Goal: Information Seeking & Learning: Learn about a topic

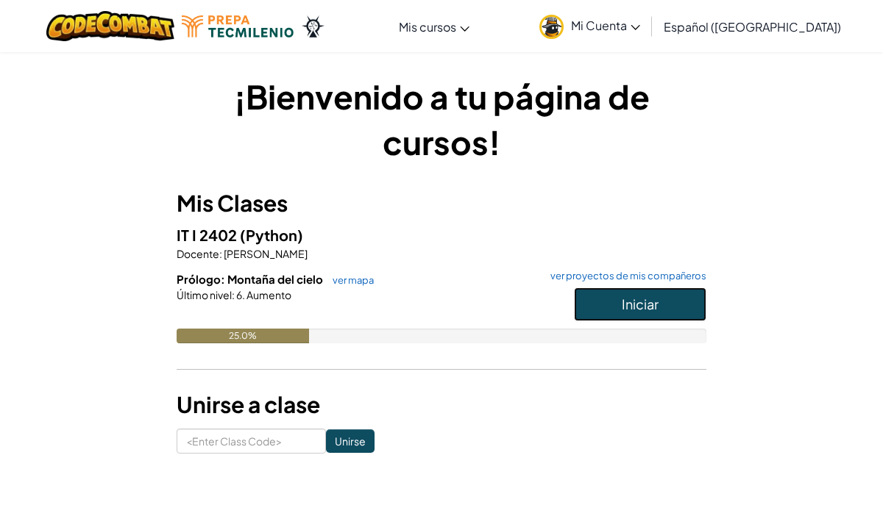
click at [599, 296] on button "Iniciar" at bounding box center [640, 305] width 132 height 34
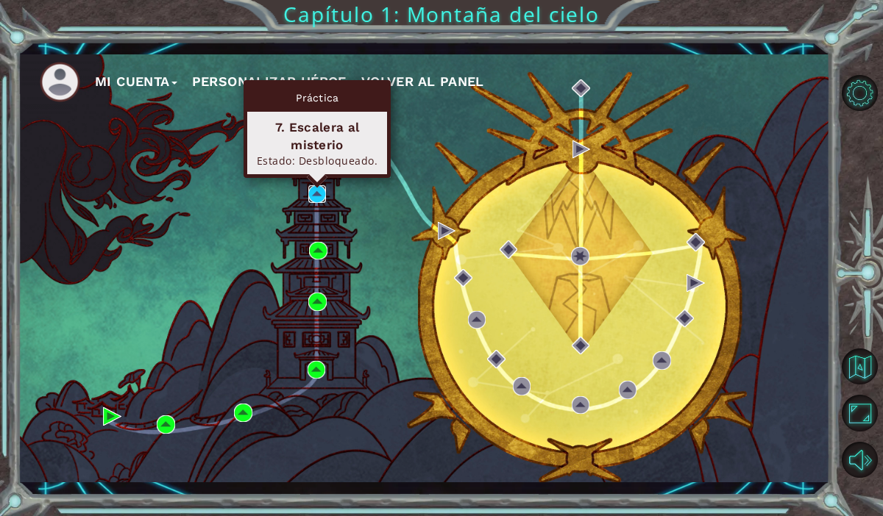
click at [320, 193] on img at bounding box center [317, 194] width 18 height 18
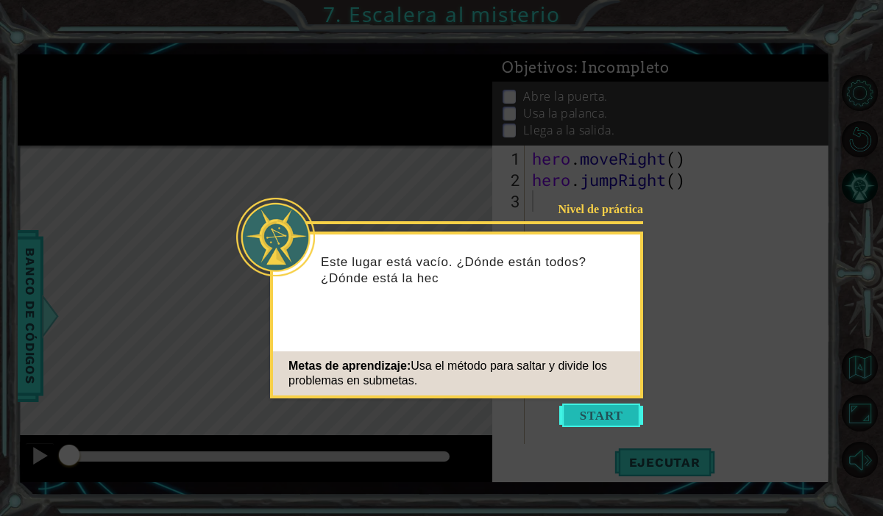
click at [596, 422] on button "Start" at bounding box center [601, 416] width 84 height 24
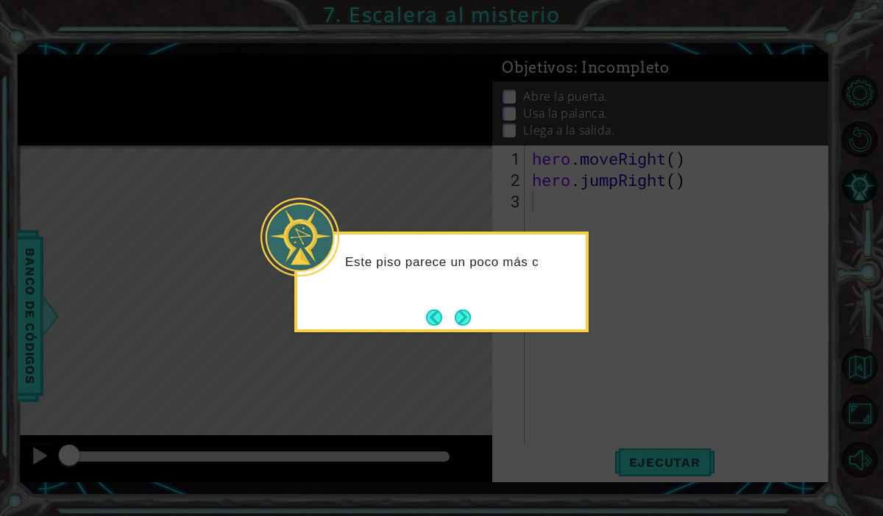
click at [444, 307] on footer at bounding box center [448, 318] width 45 height 22
click at [477, 331] on div "Este piso parece un poco más complicado." at bounding box center [441, 282] width 294 height 101
click at [468, 323] on button "Next" at bounding box center [462, 317] width 19 height 19
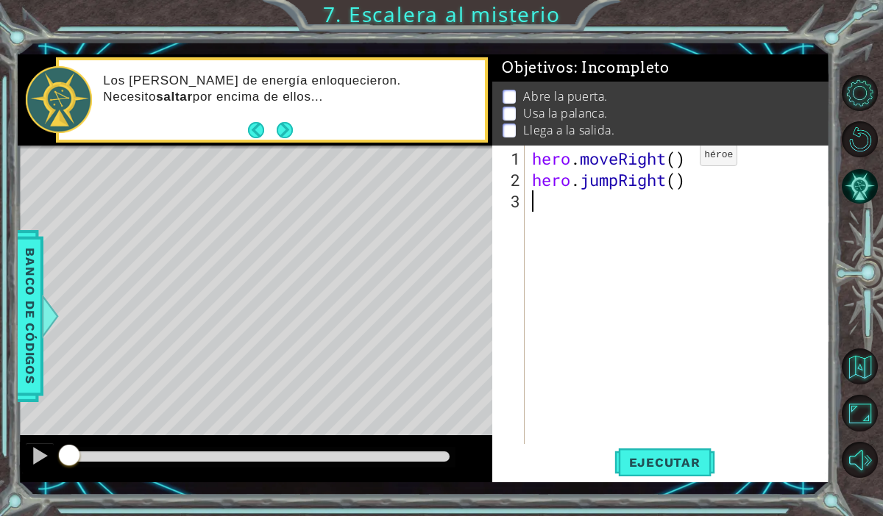
click at [678, 161] on div "hero . moveRight ( ) hero . jumpRight ( )" at bounding box center [681, 318] width 305 height 341
type textarea "hero.moveRight(1)"
click at [646, 465] on span "Ejecutar" at bounding box center [664, 462] width 101 height 15
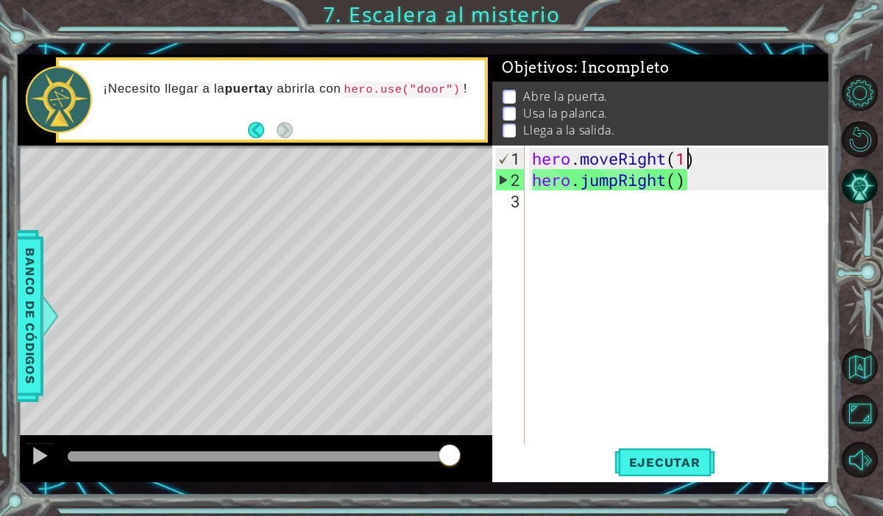
click at [543, 203] on div "hero . moveRight ( 1 ) hero . jumpRight ( )" at bounding box center [681, 318] width 305 height 341
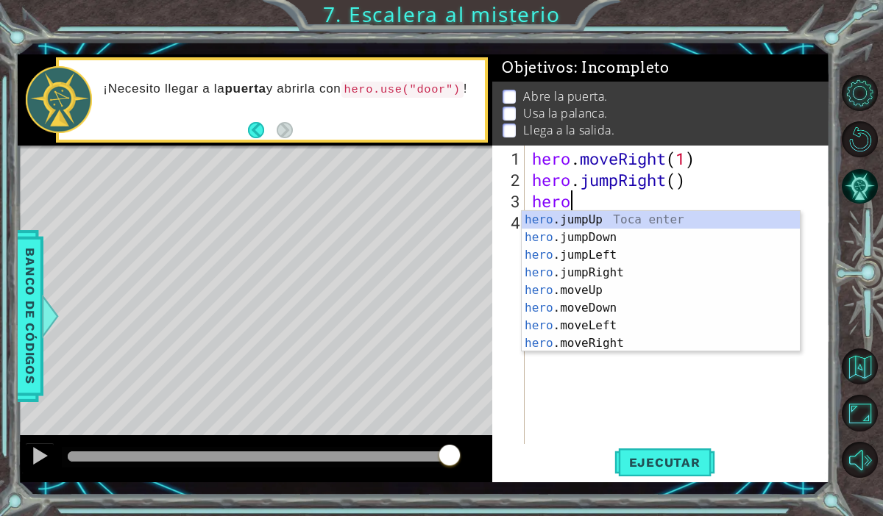
scroll to position [0, 1]
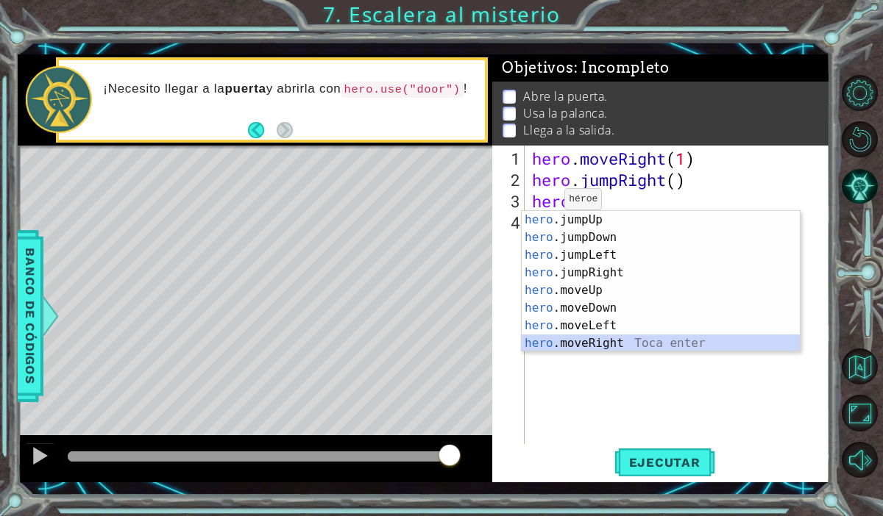
click at [576, 346] on div "hero .jumpUp Toca enter hero .jumpDown Toca enter hero .jumpLeft Toca enter her…" at bounding box center [661, 299] width 278 height 177
type textarea "hero.moveRight(1)"
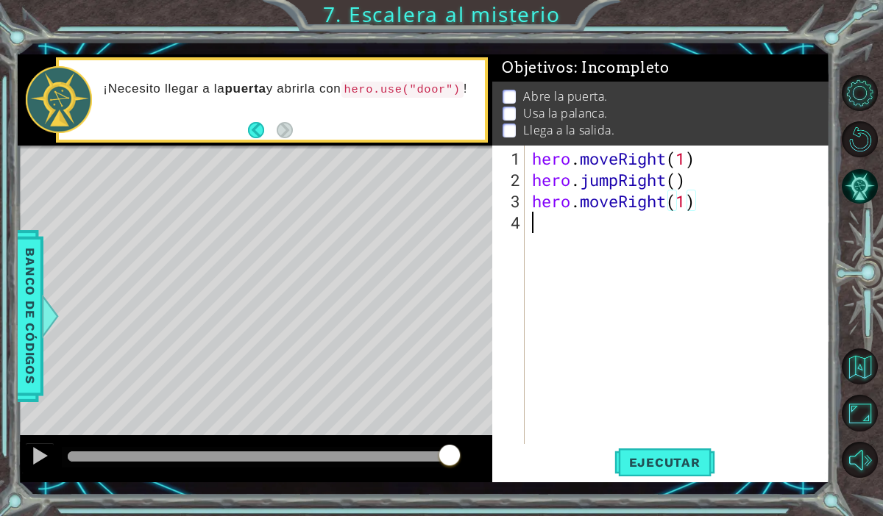
click at [544, 235] on div "hero . moveRight ( 1 ) hero . jumpRight ( ) hero . moveRight ( 1 )" at bounding box center [681, 318] width 305 height 341
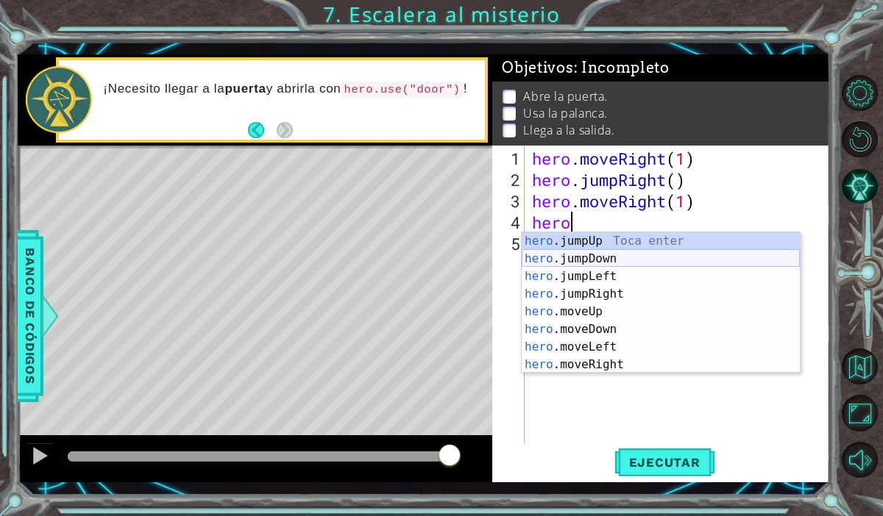
type textarea "herom"
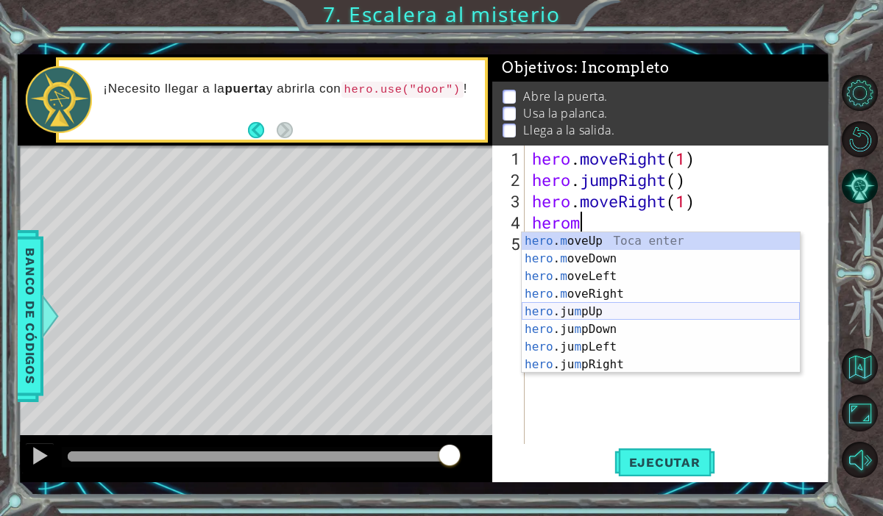
click at [572, 311] on div "hero . m oveUp Toca enter hero . m oveDown Toca enter hero . m oveLeft Toca ent…" at bounding box center [661, 320] width 278 height 177
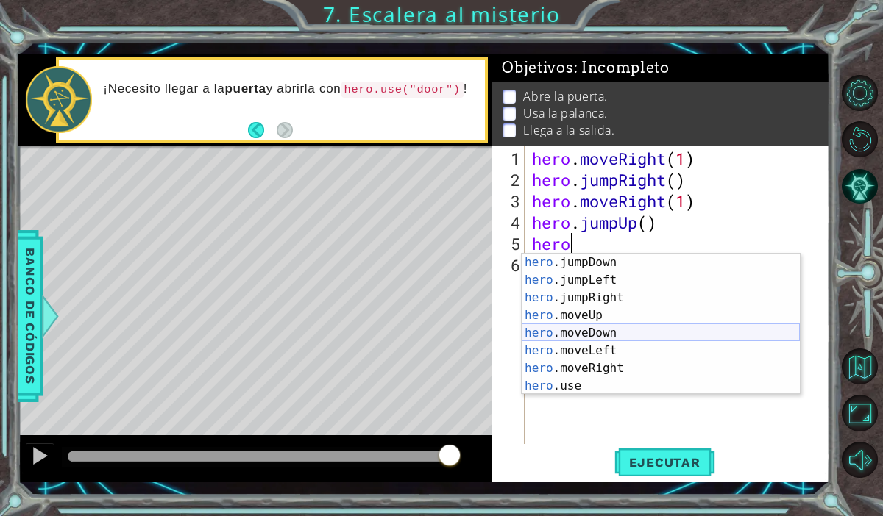
scroll to position [18, 0]
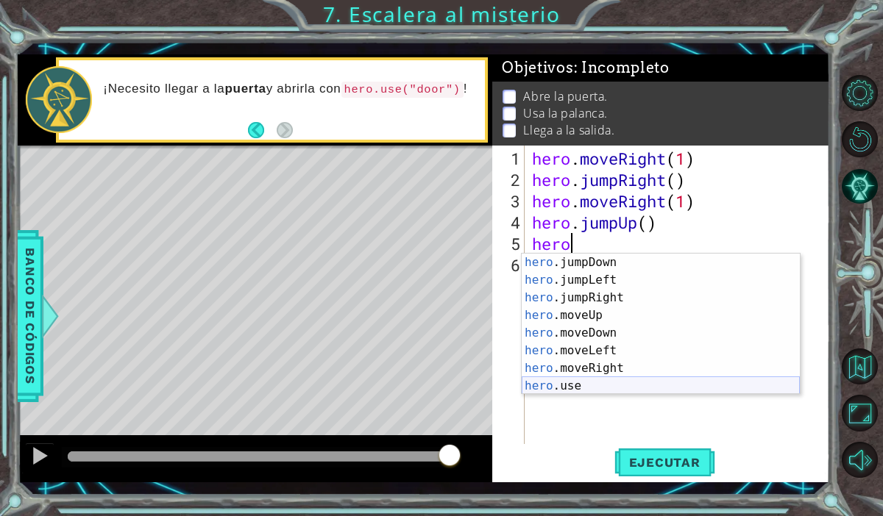
click at [558, 381] on div "hero .jumpDown Toca enter hero .jumpLeft Toca enter hero .jumpRight Toca enter …" at bounding box center [661, 342] width 278 height 177
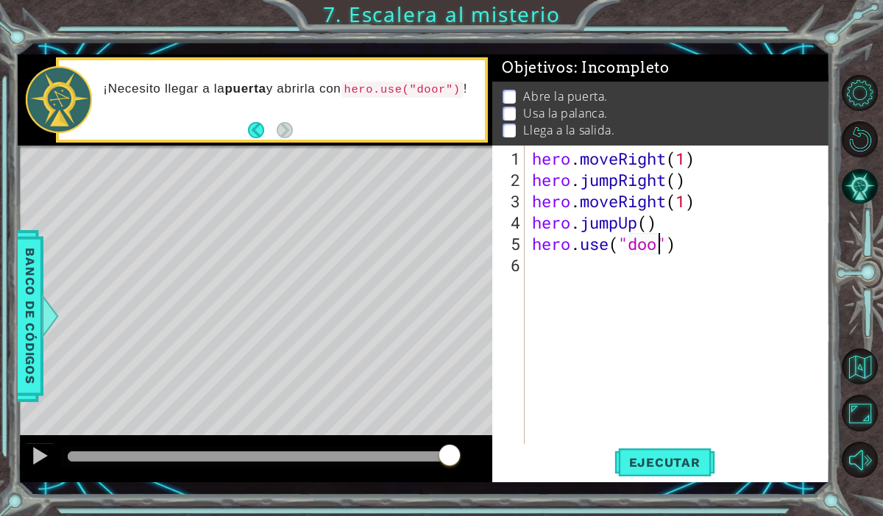
scroll to position [0, 6]
click at [689, 469] on span "Ejecutar" at bounding box center [664, 462] width 101 height 15
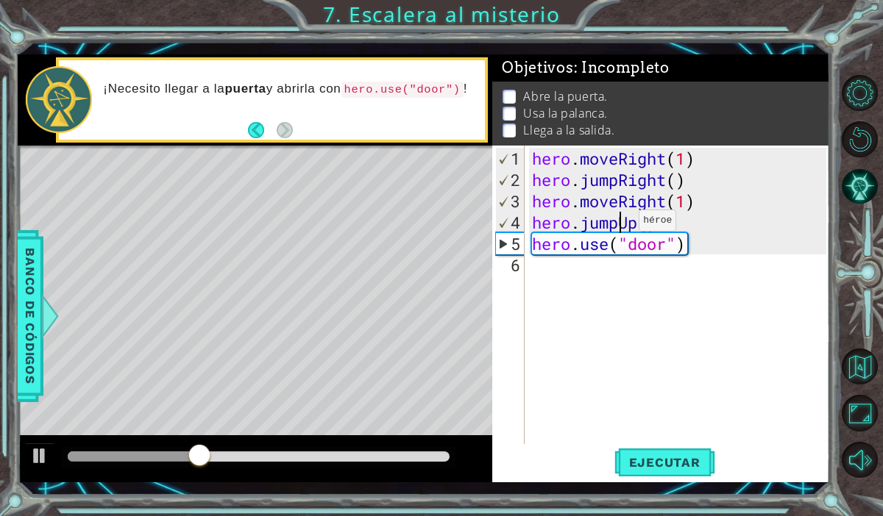
click at [616, 226] on div "hero . moveRight ( 1 ) hero . jumpRight ( ) hero . moveRight ( 1 ) hero . jumpU…" at bounding box center [681, 318] width 305 height 341
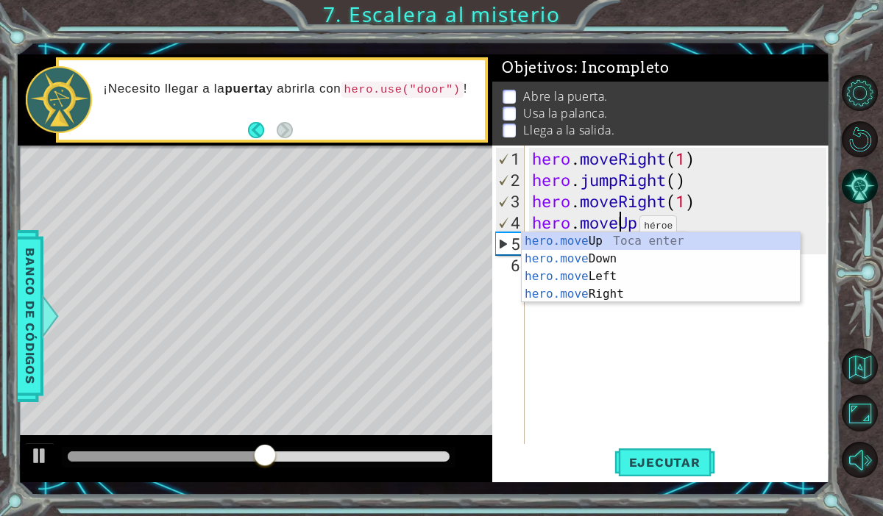
scroll to position [0, 4]
type textarea "hero.moveUp()"
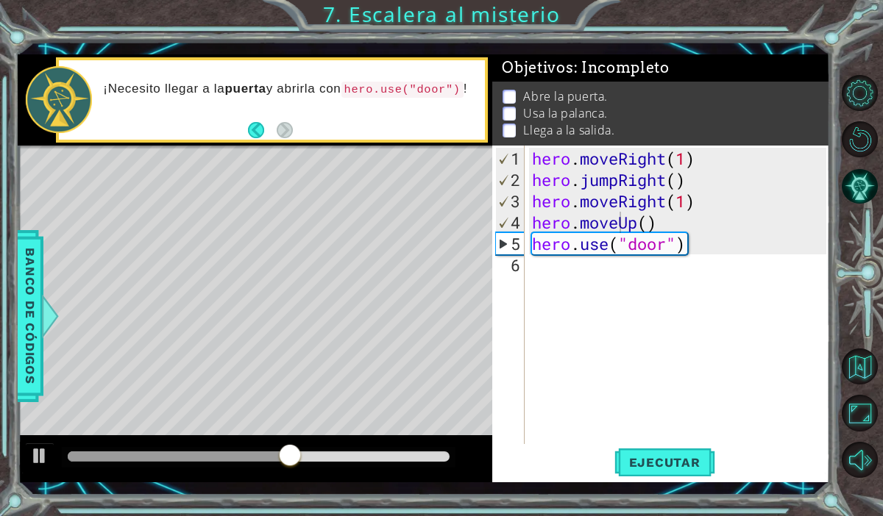
click at [644, 480] on div "hero.moveUp() 1 2 3 4 5 6 hero . moveRight ( 1 ) hero . jumpRight ( ) hero . mo…" at bounding box center [661, 314] width 338 height 337
click at [644, 472] on button "Ejecutar" at bounding box center [664, 463] width 101 height 34
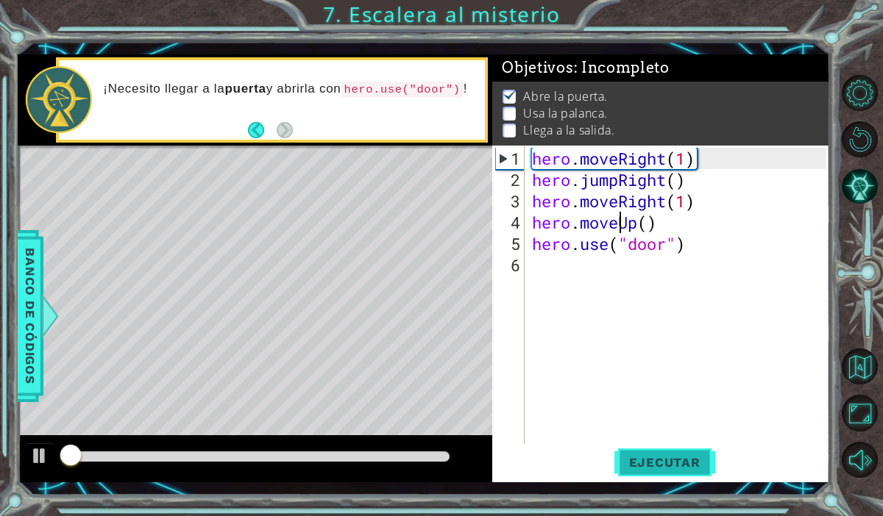
scroll to position [0, 0]
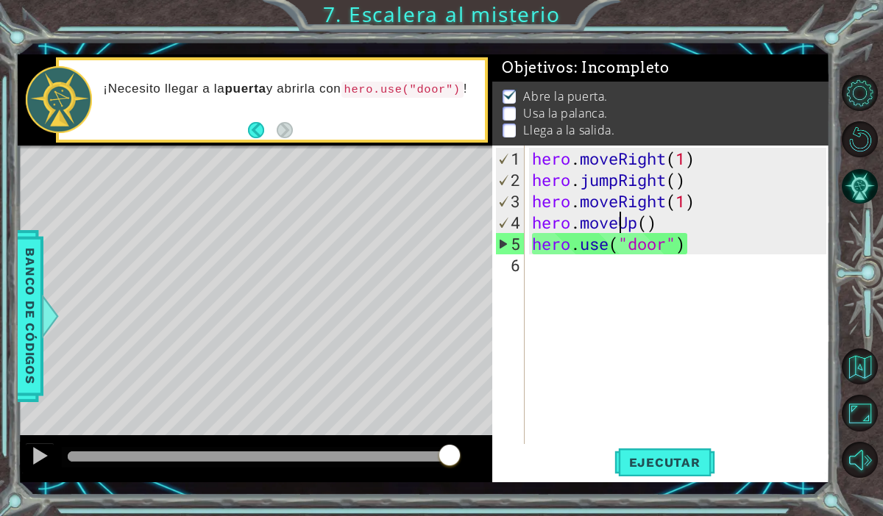
click at [571, 275] on div "hero . moveRight ( 1 ) hero . jumpRight ( ) hero . moveRight ( 1 ) hero . moveU…" at bounding box center [681, 318] width 305 height 341
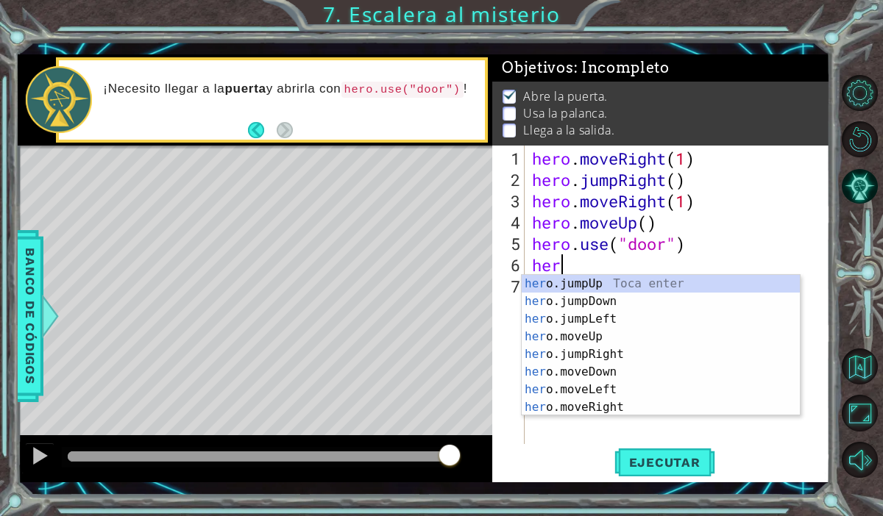
scroll to position [0, 1]
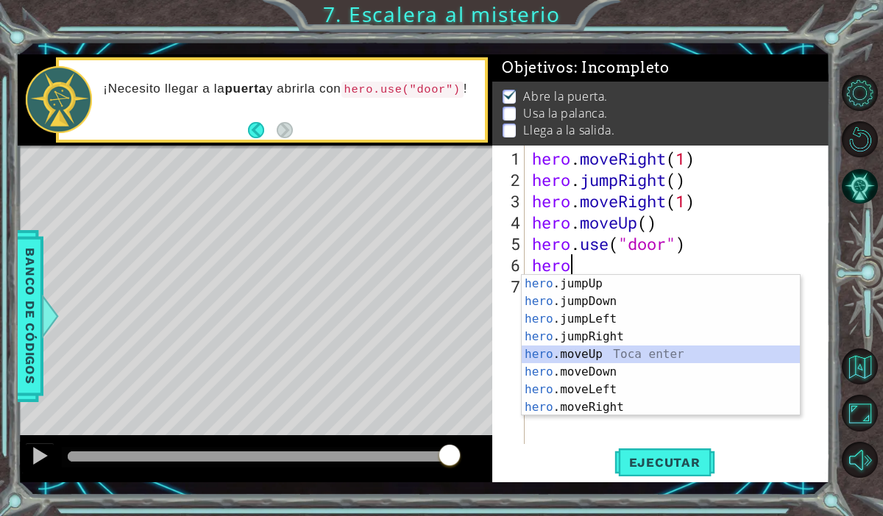
click at [575, 360] on div "hero .jumpUp Toca enter hero .jumpDown Toca enter hero .jumpLeft Toca enter her…" at bounding box center [661, 363] width 278 height 177
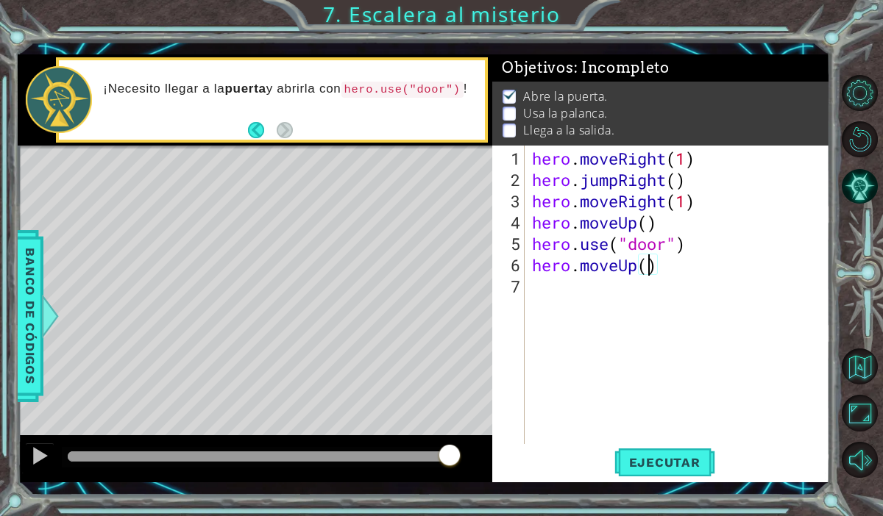
type textarea "hero.moveUp(2)"
click at [551, 300] on div "hero . moveRight ( 1 ) hero . jumpRight ( ) hero . moveRight ( 1 ) hero . moveU…" at bounding box center [681, 318] width 305 height 341
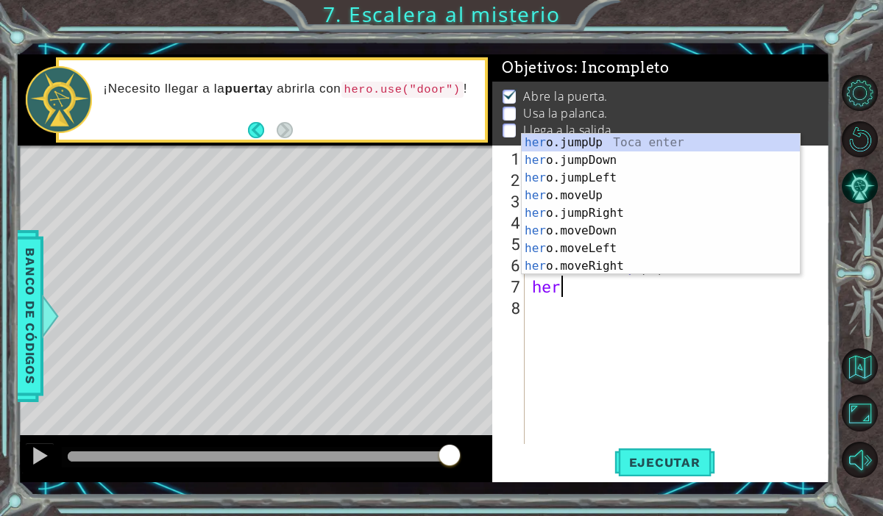
scroll to position [0, 1]
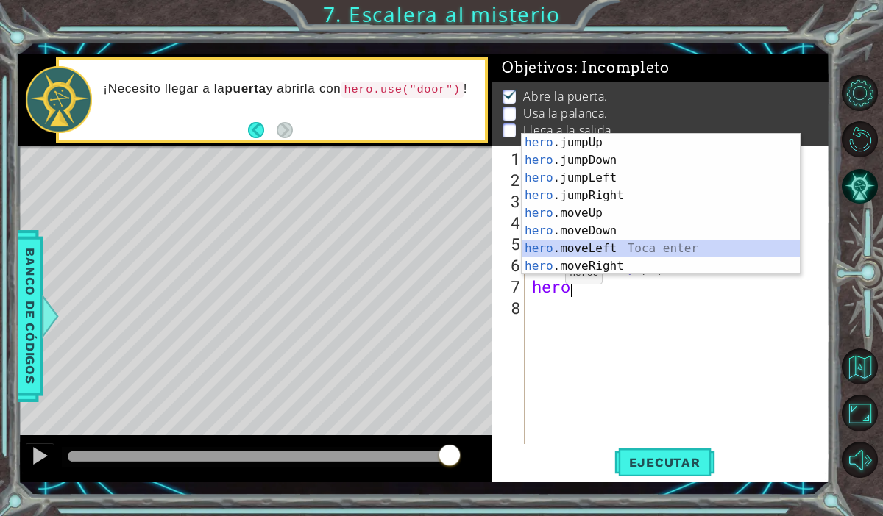
click at [570, 255] on div "hero .jumpUp Toca enter hero .jumpDown Toca enter hero .jumpLeft Toca enter her…" at bounding box center [661, 222] width 278 height 177
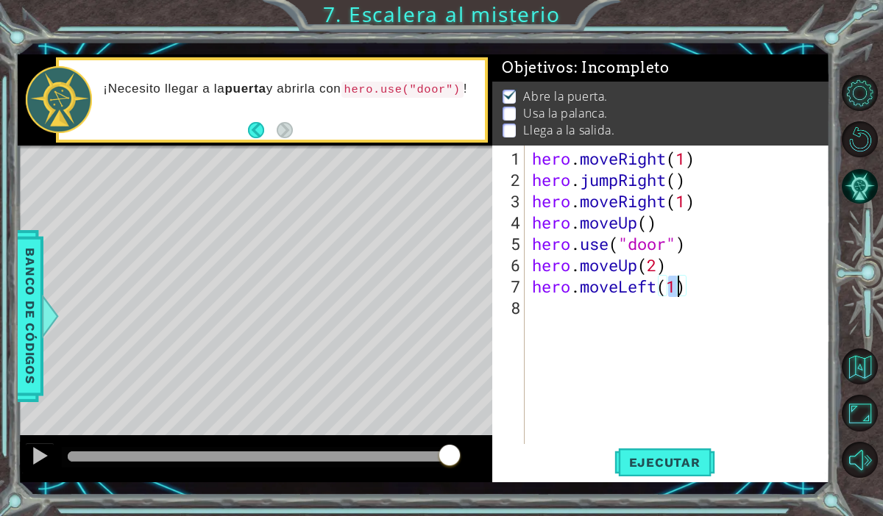
type textarea "hero.moveLeft(1)"
click at [528, 302] on div "hero.moveLeft(1) 1 2 3 4 5 6 7 8 hero . moveRight ( 1 ) hero . jumpRight ( ) he…" at bounding box center [659, 295] width 334 height 299
click at [538, 311] on div "hero . moveRight ( 1 ) hero . jumpRight ( ) hero . moveRight ( 1 ) hero . moveU…" at bounding box center [681, 318] width 305 height 341
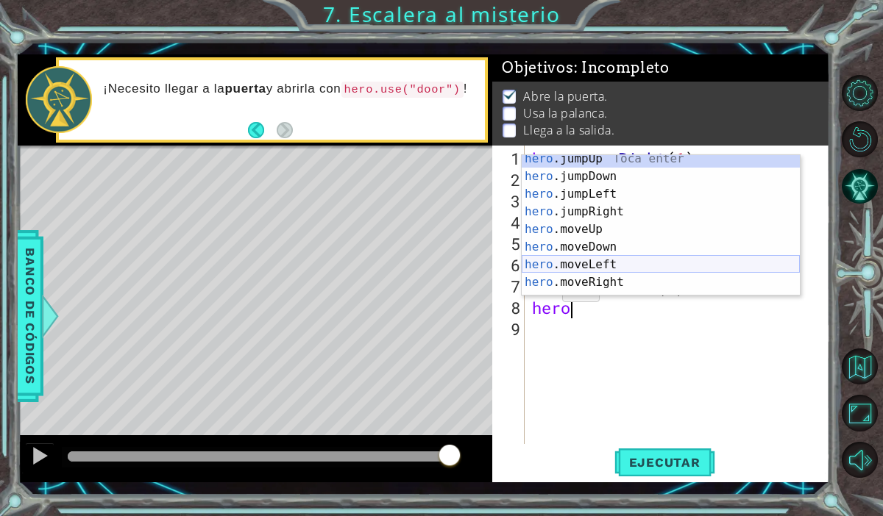
scroll to position [18, 0]
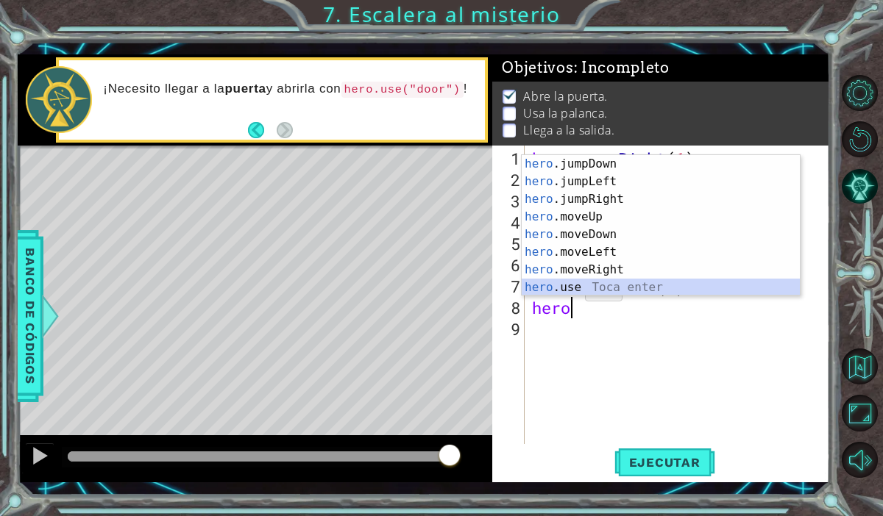
click at [563, 292] on div "hero .jumpDown Toca enter hero .jumpLeft Toca enter hero .jumpRight Toca enter …" at bounding box center [661, 243] width 278 height 177
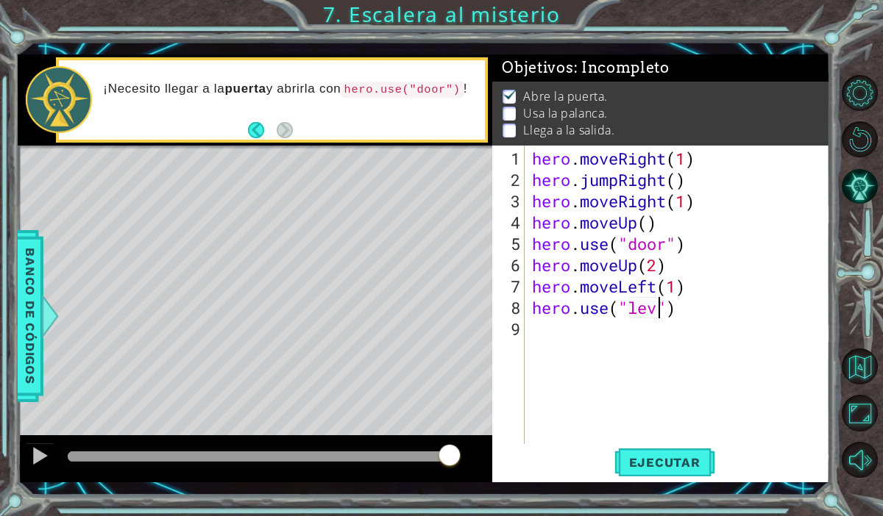
type textarea "hero.use("lever")"
click at [575, 344] on div "hero . moveRight ( 1 ) hero . jumpRight ( ) hero . moveRight ( 1 ) hero . moveU…" at bounding box center [681, 318] width 305 height 341
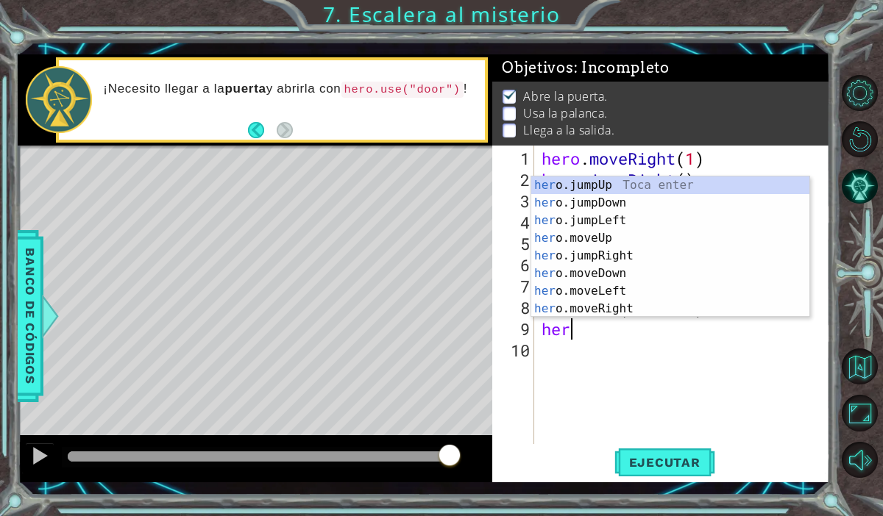
scroll to position [0, 1]
click at [575, 315] on div "hero .jumpUp Toca enter hero .jumpDown Toca enter hero .jumpLeft Toca enter her…" at bounding box center [670, 265] width 278 height 177
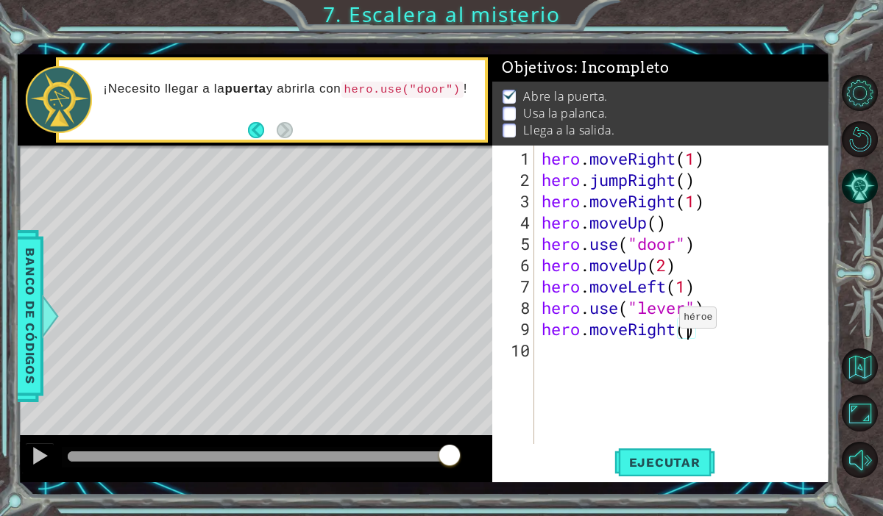
type textarea "hero.moveRight(2)"
click at [574, 358] on div "hero . moveRight ( 1 ) hero . jumpRight ( ) hero . moveRight ( 1 ) hero . moveU…" at bounding box center [686, 318] width 296 height 341
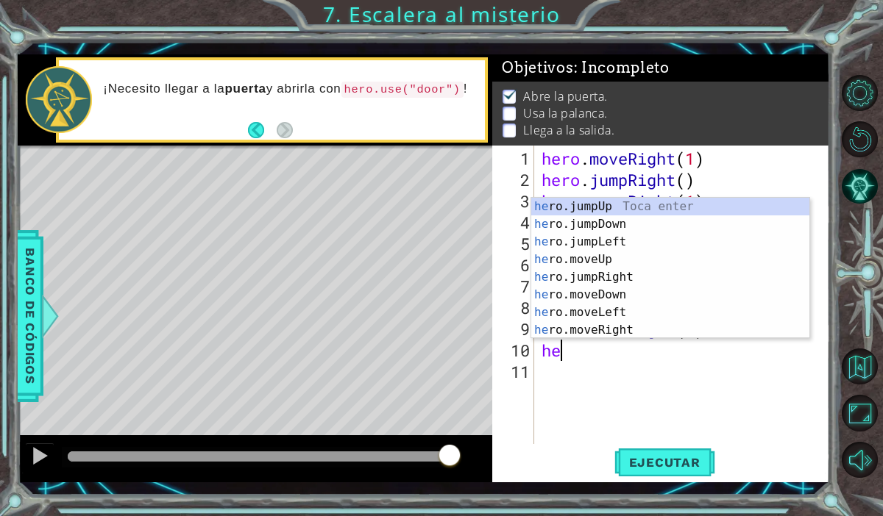
type textarea "hero"
click at [593, 209] on div "hero .jumpUp Toca enter hero .jumpDown Toca enter hero .jumpLeft Toca enter her…" at bounding box center [670, 286] width 278 height 177
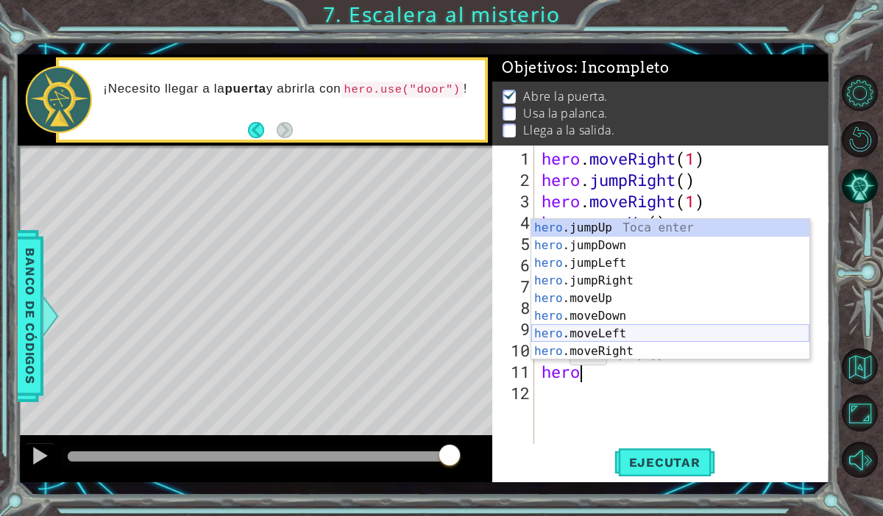
click at [572, 333] on div "hero .jumpUp Toca enter hero .jumpDown Toca enter hero .jumpLeft Toca enter her…" at bounding box center [670, 307] width 278 height 177
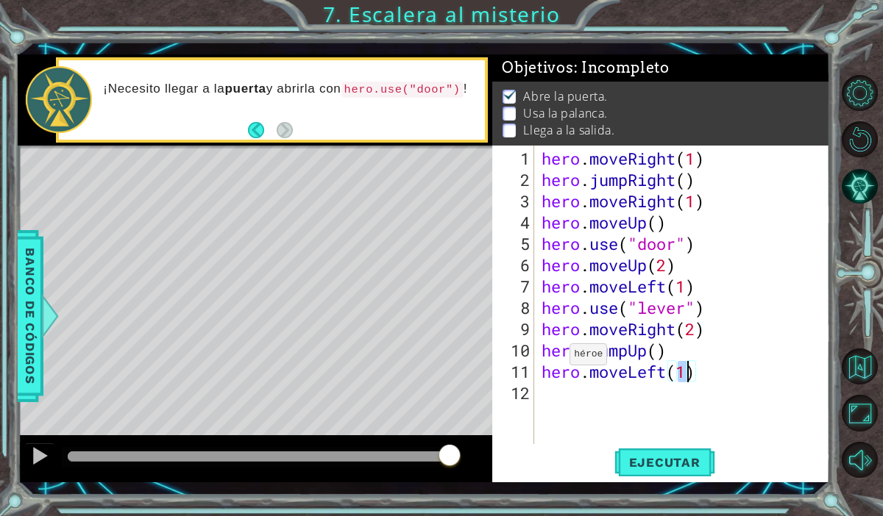
scroll to position [0, 6]
type textarea "hero.moveLeft(2)"
click at [658, 451] on button "Ejecutar" at bounding box center [664, 463] width 101 height 34
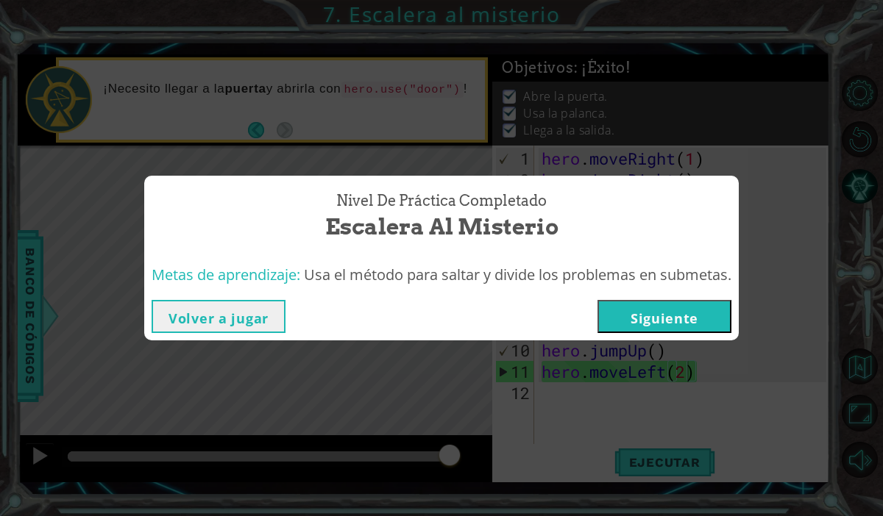
click at [627, 319] on button "Siguiente" at bounding box center [664, 316] width 134 height 33
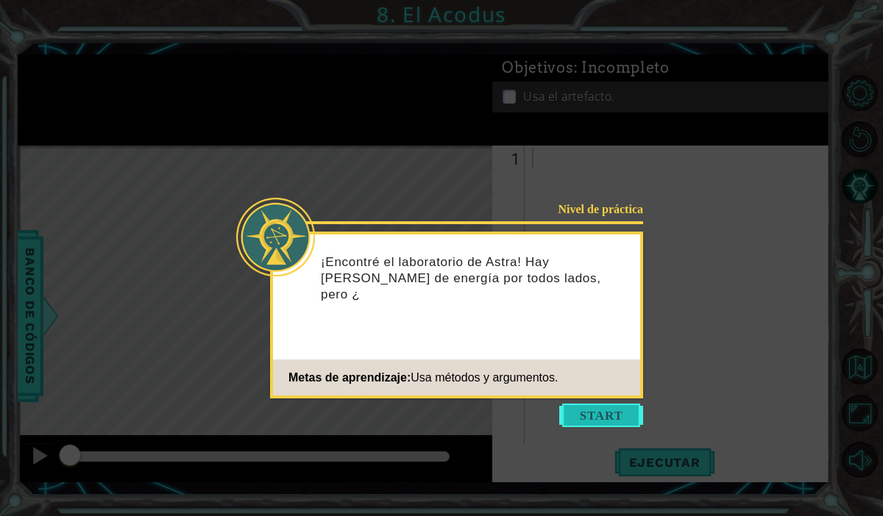
click at [586, 419] on button "Start" at bounding box center [601, 416] width 84 height 24
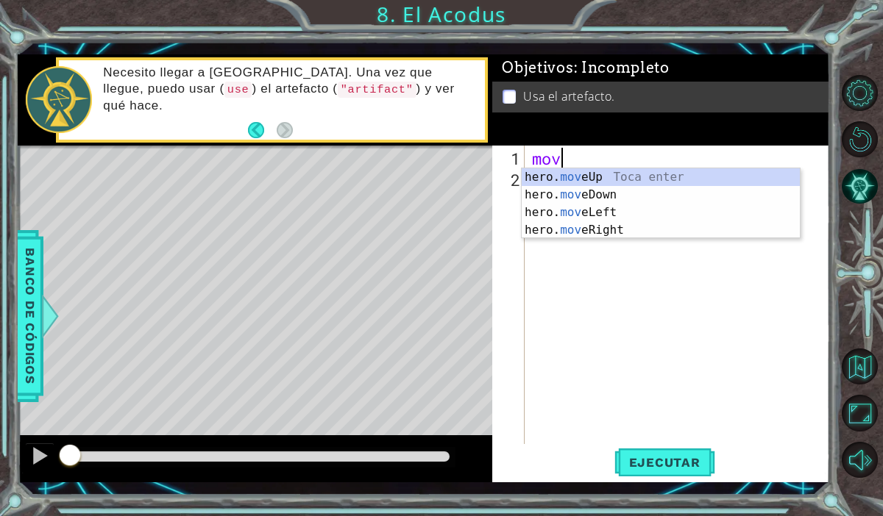
scroll to position [0, 1]
click at [579, 177] on div "hero. move Up Toca enter hero. move Down Toca enter hero. move Left Toca enter …" at bounding box center [661, 221] width 278 height 106
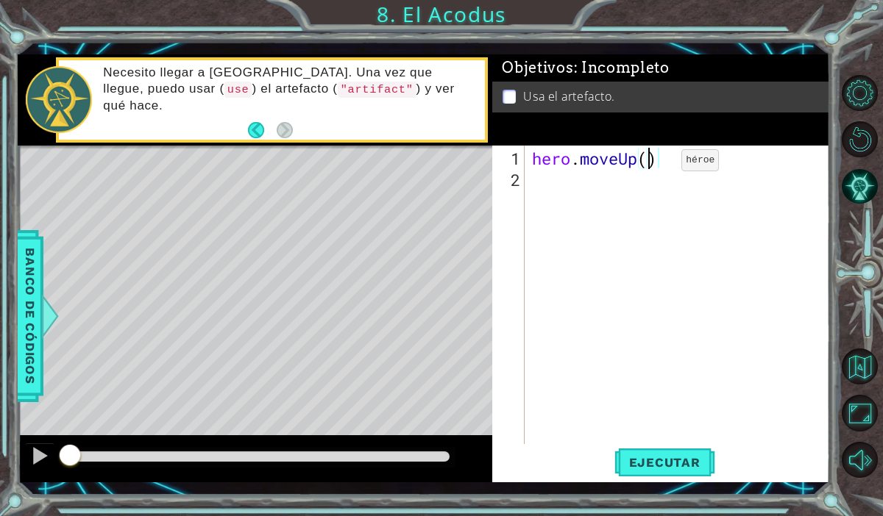
type textarea "hero.moveUp(2)"
click at [561, 192] on div "hero . moveUp ( 2 )" at bounding box center [681, 318] width 305 height 341
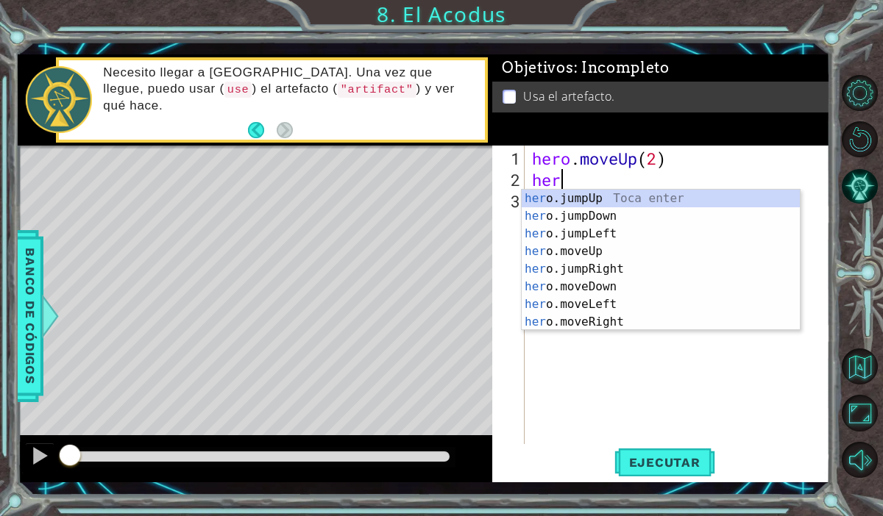
scroll to position [0, 1]
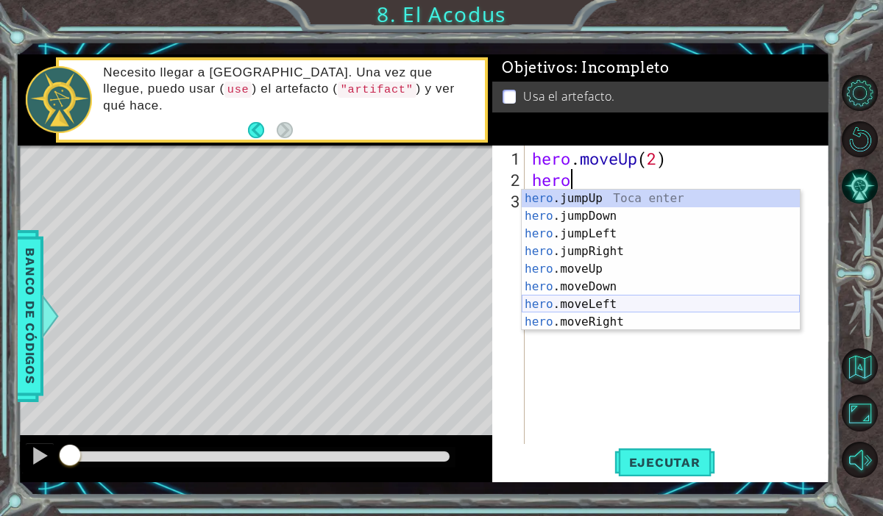
click at [573, 306] on div "hero .jumpUp Toca enter hero .jumpDown Toca enter hero .jumpLeft Toca enter her…" at bounding box center [661, 278] width 278 height 177
type textarea "hero.moveLeft(1)"
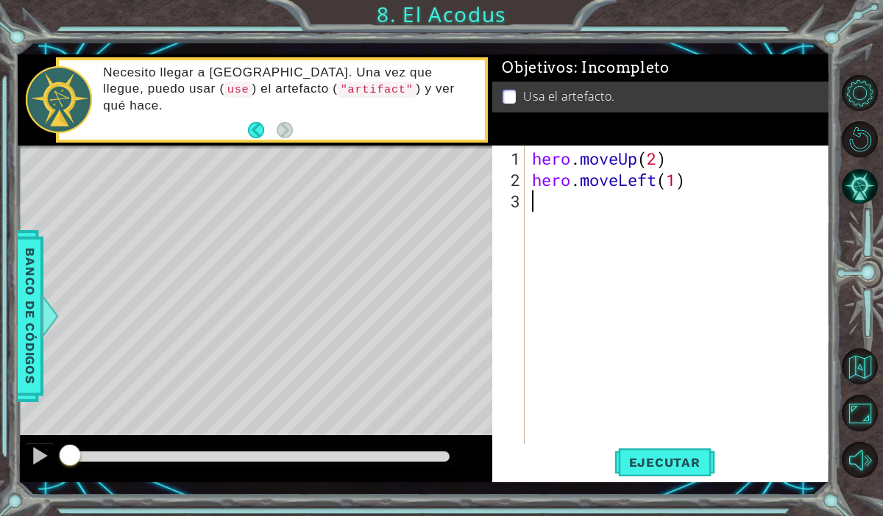
click at [548, 205] on div "hero . moveUp ( 2 ) hero . moveLeft ( 1 )" at bounding box center [681, 318] width 305 height 341
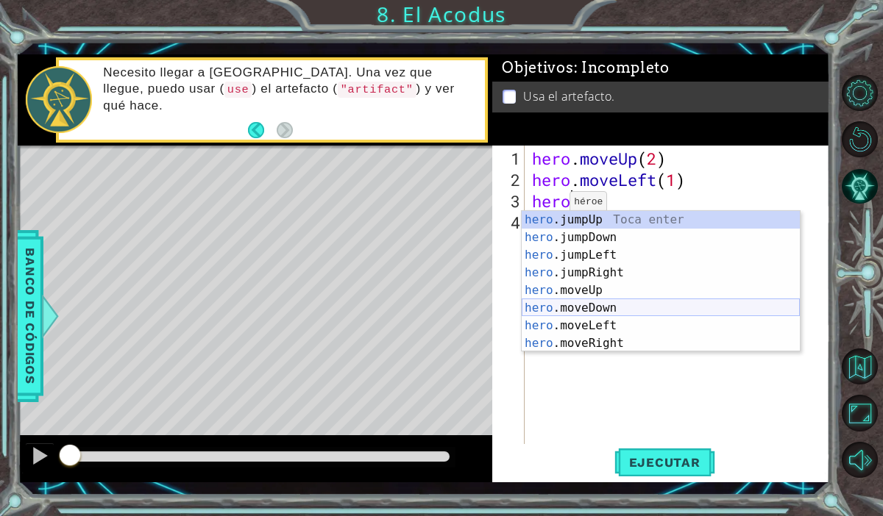
click at [563, 308] on div "hero .jumpUp Toca enter hero .jumpDown Toca enter hero .jumpLeft Toca enter her…" at bounding box center [661, 299] width 278 height 177
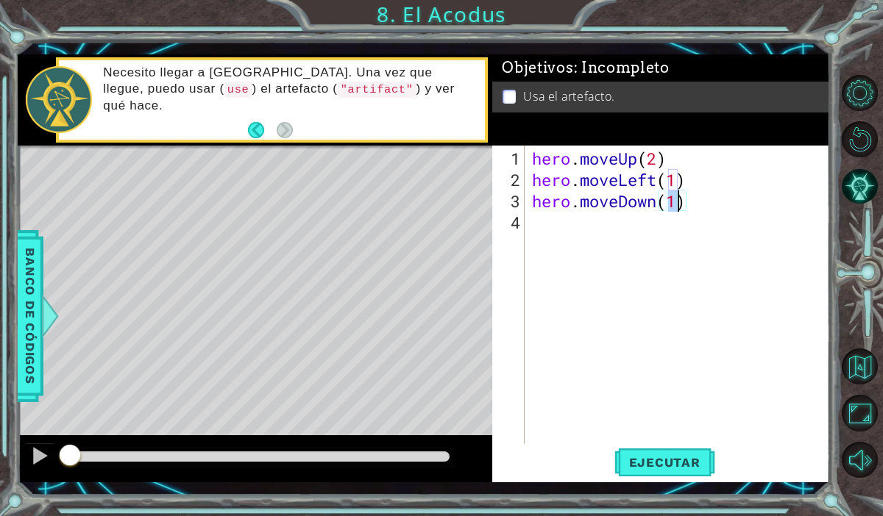
type textarea "hero.moveDown(2)"
click at [544, 228] on div "hero . moveUp ( 2 ) hero . moveLeft ( 1 ) hero . moveDown ( 2 )" at bounding box center [681, 318] width 305 height 341
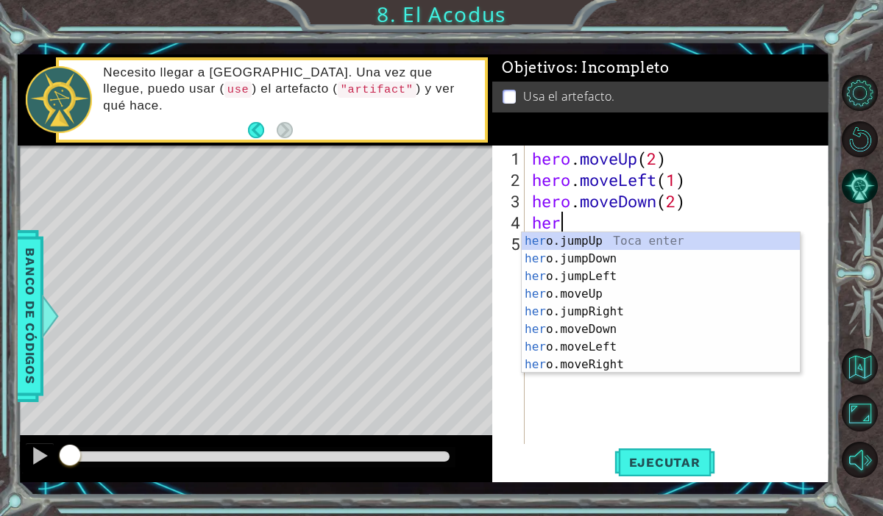
scroll to position [0, 1]
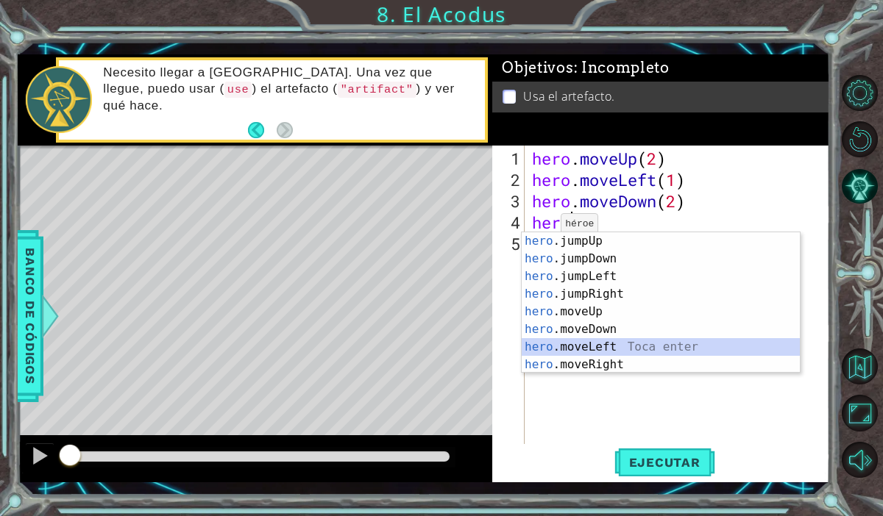
click at [568, 345] on div "hero .jumpUp Toca enter hero .jumpDown Toca enter hero .jumpLeft Toca enter her…" at bounding box center [661, 320] width 278 height 177
type textarea "hero.moveLeft(1)"
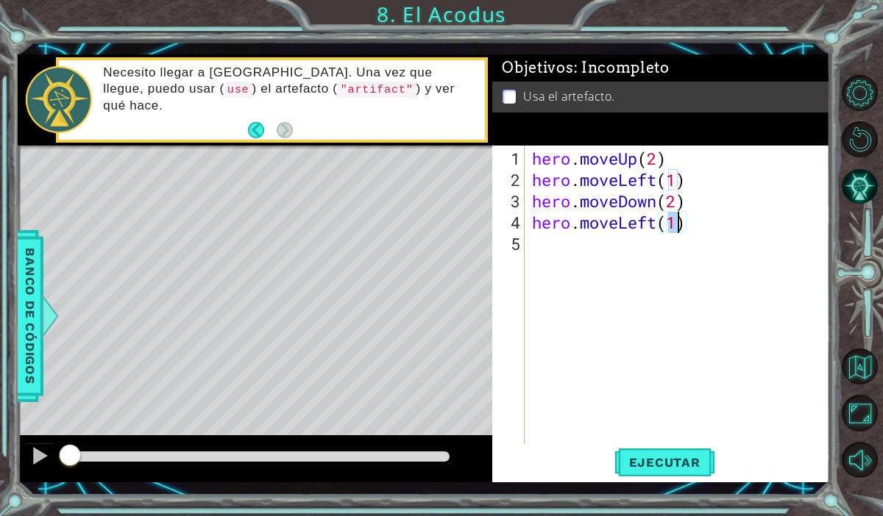
click at [545, 260] on div "hero . moveUp ( 2 ) hero . moveLeft ( 1 ) hero . moveDown ( 2 ) hero . moveLeft…" at bounding box center [681, 318] width 305 height 341
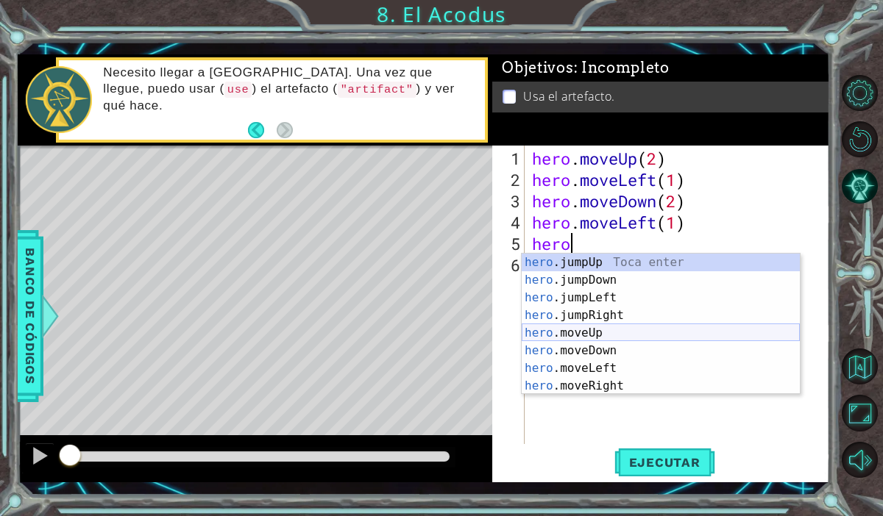
click at [572, 333] on div "hero .jumpUp Toca enter hero .jumpDown Toca enter hero .jumpLeft Toca enter her…" at bounding box center [661, 342] width 278 height 177
type textarea "hero.moveUp(1)"
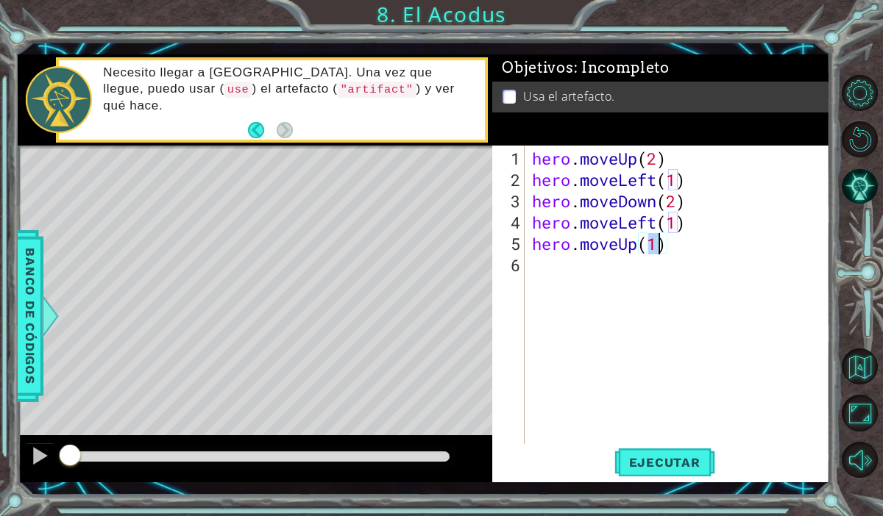
click at [561, 287] on div "hero . moveUp ( 2 ) hero . moveLeft ( 1 ) hero . moveDown ( 2 ) hero . moveLeft…" at bounding box center [681, 318] width 305 height 341
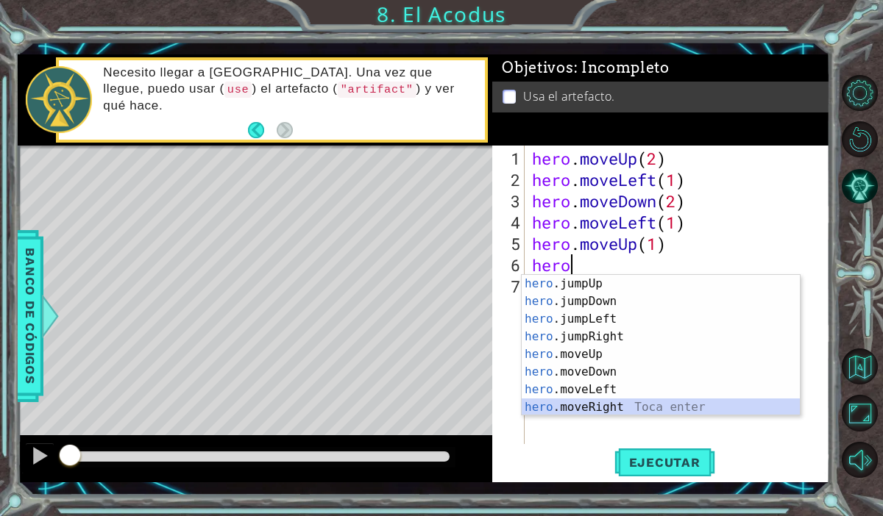
click at [566, 409] on div "hero .jumpUp Toca enter hero .jumpDown Toca enter hero .jumpLeft Toca enter her…" at bounding box center [661, 363] width 278 height 177
type textarea "hero.moveRight(1)"
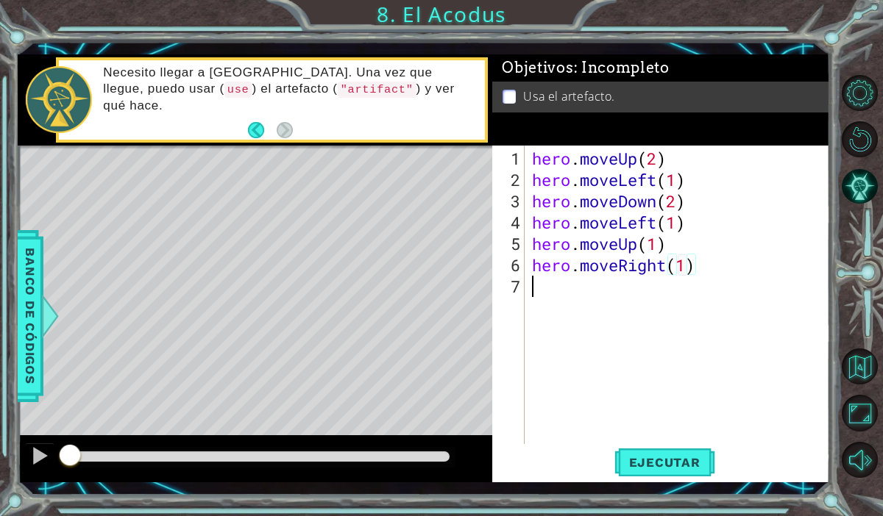
click at [566, 313] on div "hero . moveUp ( 2 ) hero . moveLeft ( 1 ) hero . moveDown ( 2 ) hero . moveLeft…" at bounding box center [681, 318] width 305 height 341
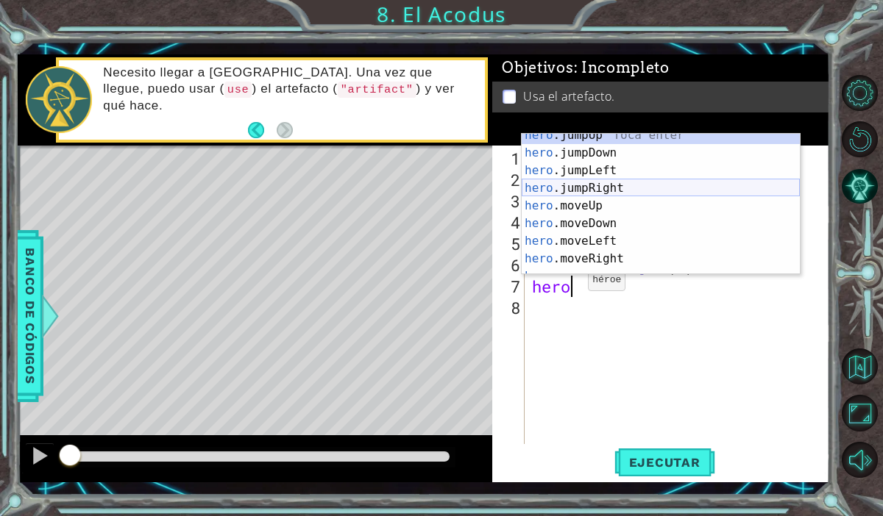
scroll to position [18, 0]
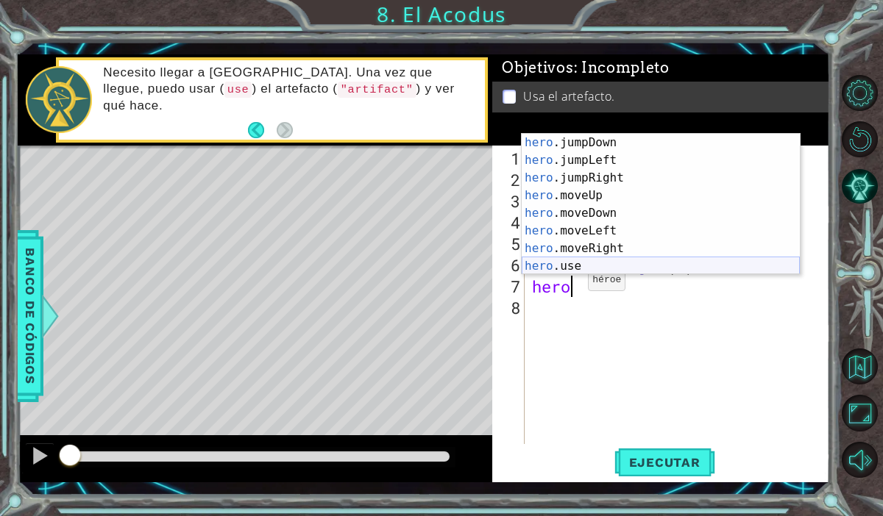
click at [579, 260] on div "hero .jumpDown Toca enter hero .jumpLeft Toca enter hero .jumpRight Toca enter …" at bounding box center [661, 222] width 278 height 177
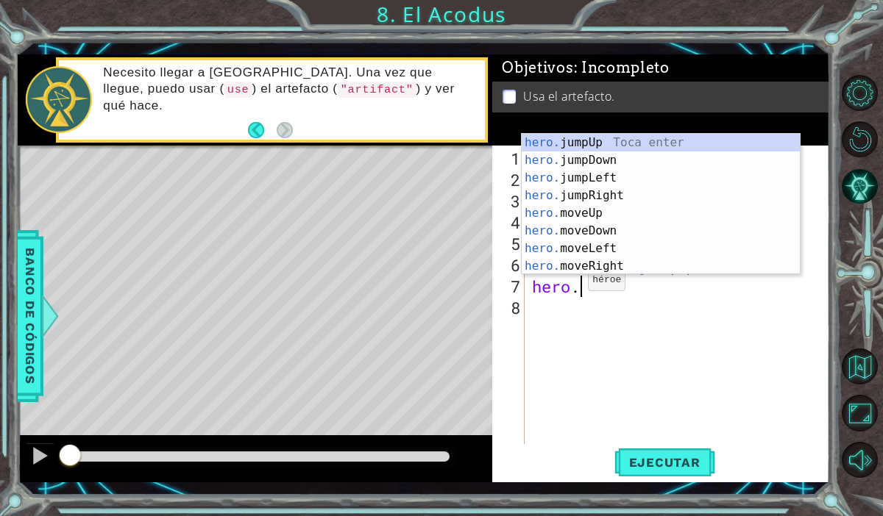
scroll to position [0, 0]
type textarea "h"
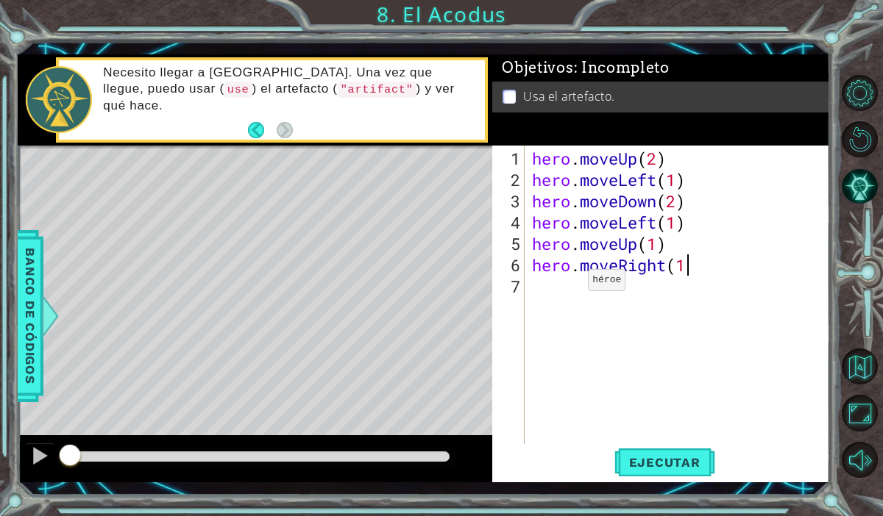
type textarea "hero.moveRight(1)"
click at [544, 295] on div "hero . moveUp ( 2 ) hero . moveLeft ( 1 ) hero . moveDown ( 2 ) hero . moveLeft…" at bounding box center [681, 318] width 305 height 341
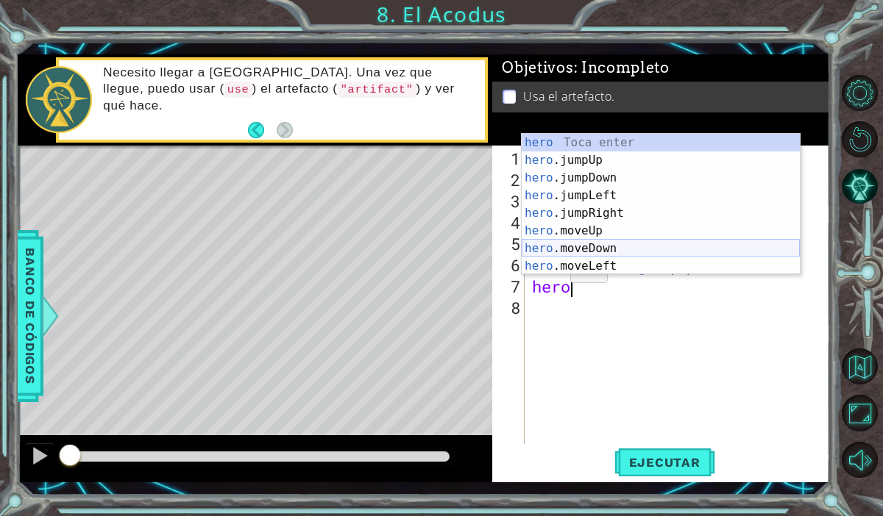
scroll to position [35, 0]
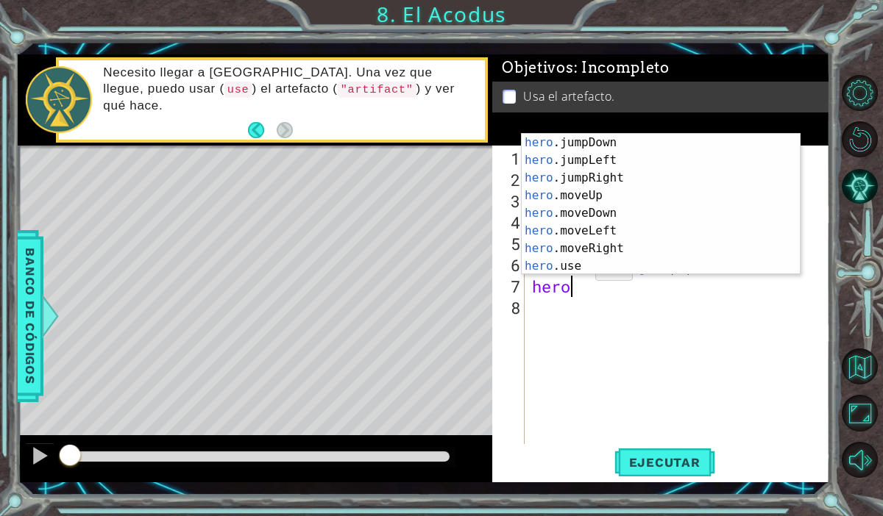
click at [573, 275] on div "hero . moveUp ( 2 ) hero . moveLeft ( 1 ) hero . moveDown ( 2 ) hero . moveLeft…" at bounding box center [681, 318] width 305 height 341
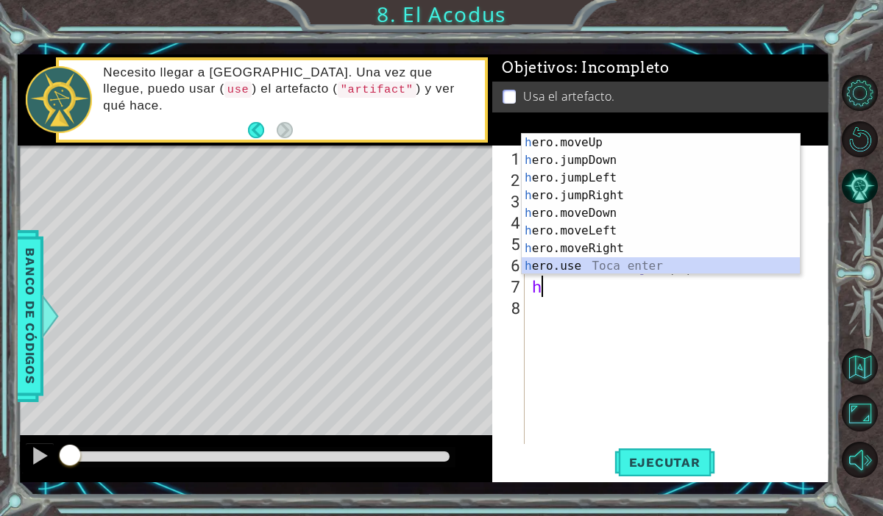
click at [562, 265] on div "h ero.moveUp Toca enter h ero.jumpDown Toca enter h ero.jumpLeft Toca enter h e…" at bounding box center [661, 222] width 278 height 177
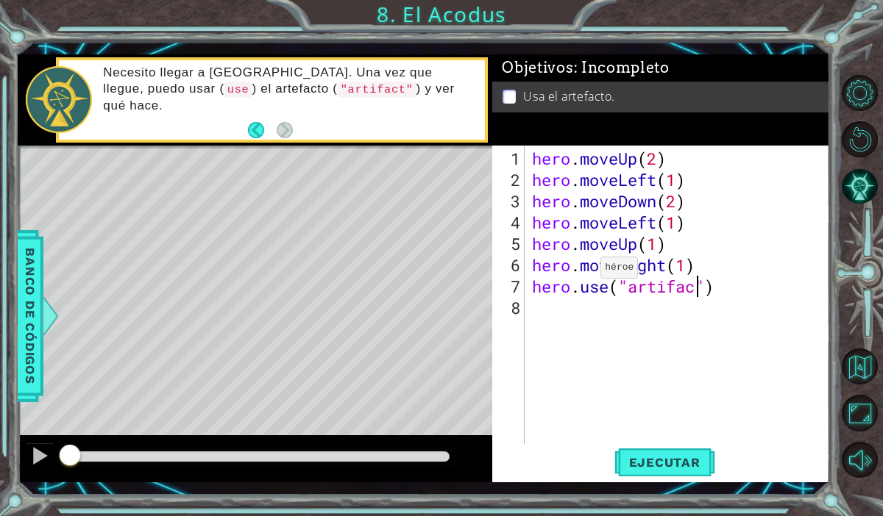
scroll to position [0, 7]
click at [669, 470] on button "Ejecutar" at bounding box center [664, 463] width 101 height 34
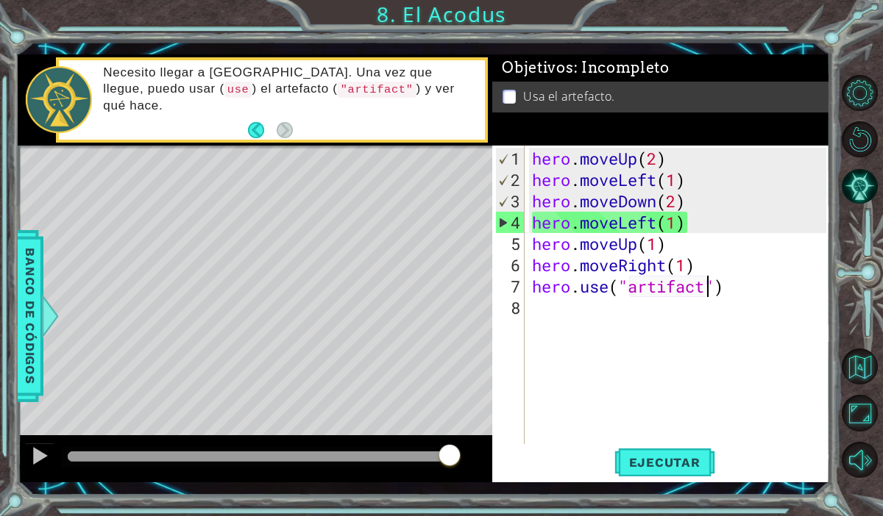
click at [691, 221] on div "hero . moveUp ( 2 ) hero . moveLeft ( 1 ) hero . moveDown ( 2 ) hero . moveLeft…" at bounding box center [681, 318] width 305 height 341
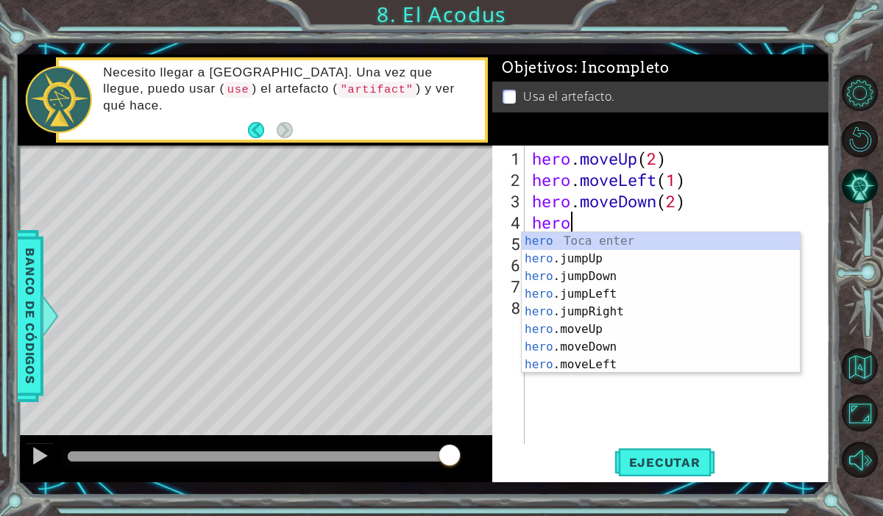
scroll to position [0, 1]
type textarea "hero."
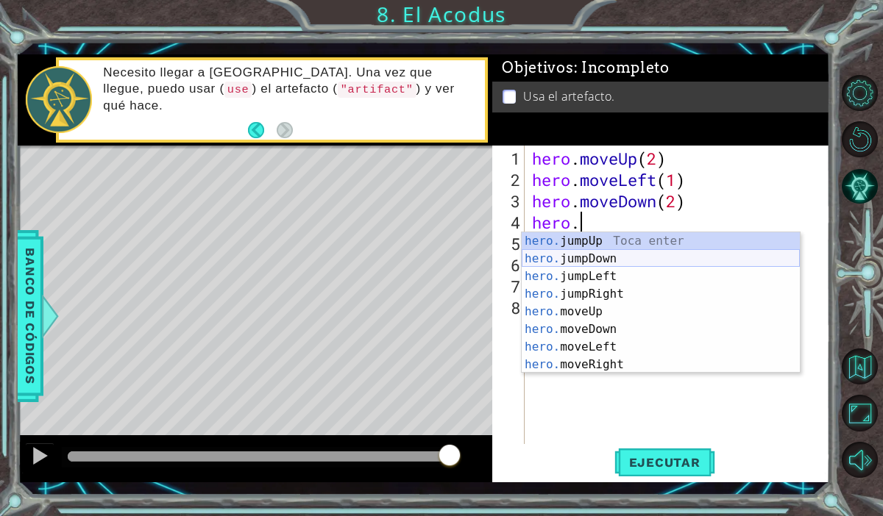
scroll to position [5, 0]
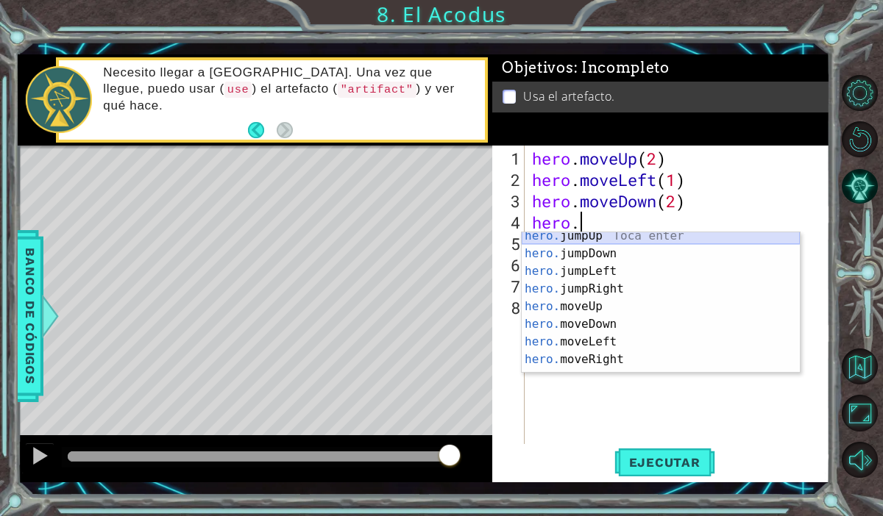
click at [704, 233] on div "hero. jumpUp Toca enter hero. jumpDown Toca enter hero. jumpLeft Toca enter her…" at bounding box center [661, 315] width 278 height 177
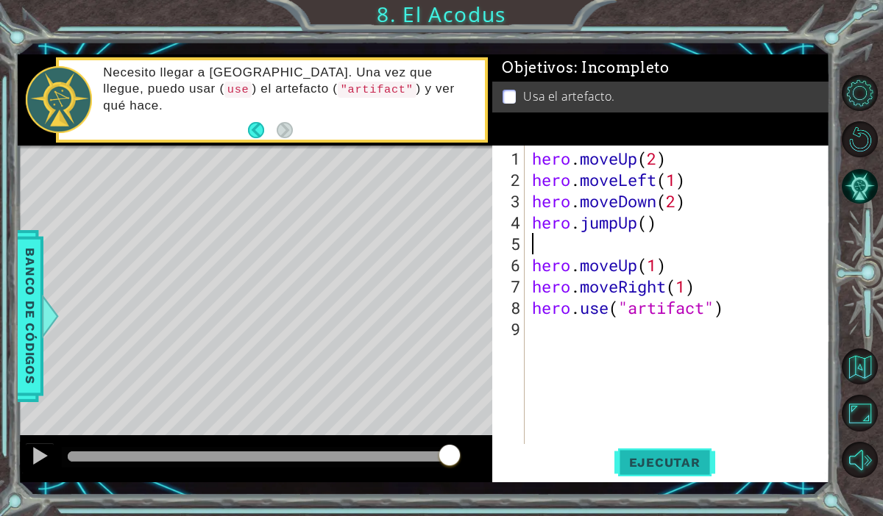
click at [661, 469] on span "Ejecutar" at bounding box center [664, 462] width 101 height 15
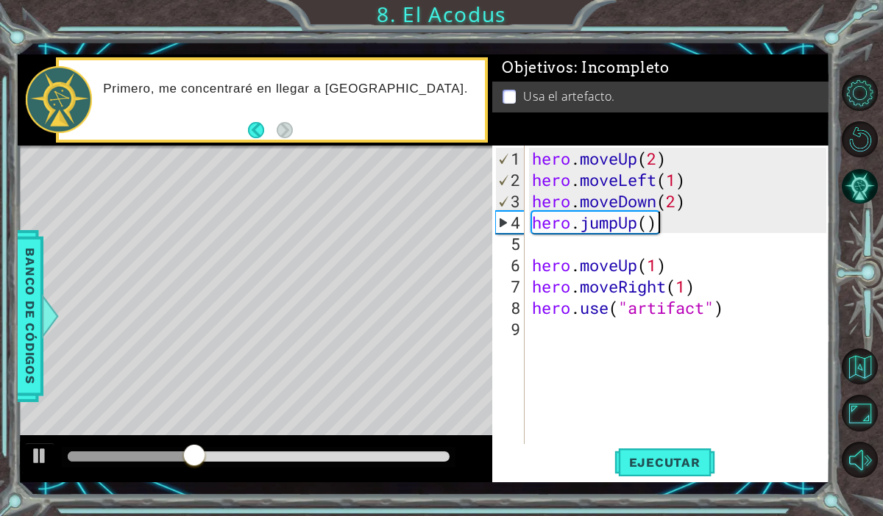
click at [683, 227] on div "hero . moveUp ( 2 ) hero . moveLeft ( 1 ) hero . moveDown ( 2 ) hero . jumpUp (…" at bounding box center [681, 318] width 305 height 341
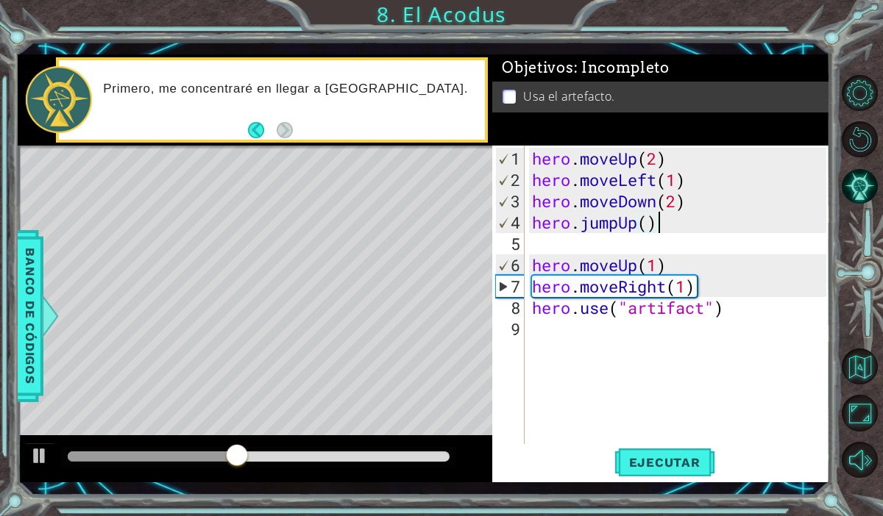
click at [680, 216] on div "hero . moveUp ( 2 ) hero . moveLeft ( 1 ) hero . moveDown ( 2 ) hero . jumpUp (…" at bounding box center [681, 318] width 305 height 341
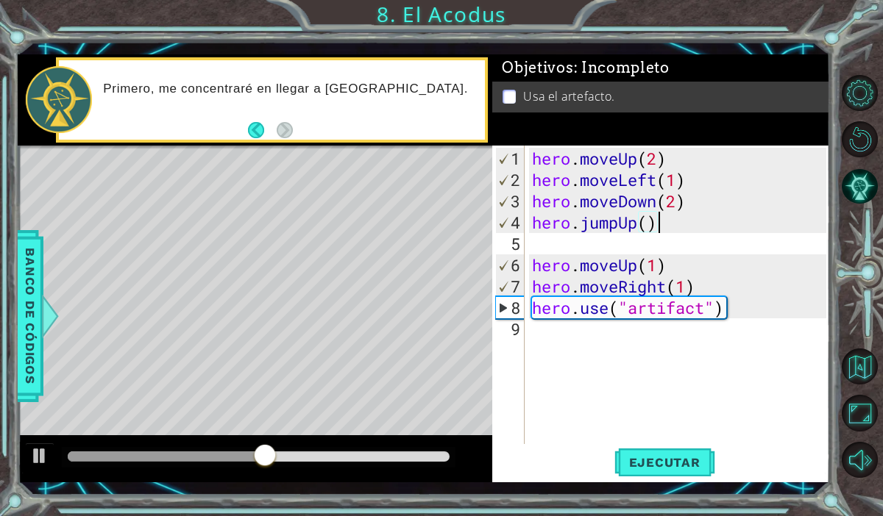
click at [675, 221] on div "hero . moveUp ( 2 ) hero . moveLeft ( 1 ) hero . moveDown ( 2 ) hero . jumpUp (…" at bounding box center [681, 318] width 305 height 341
click at [669, 218] on div "hero . moveUp ( 2 ) hero . moveLeft ( 1 ) hero . moveDown ( 2 ) hero . jumpUp (…" at bounding box center [681, 318] width 305 height 341
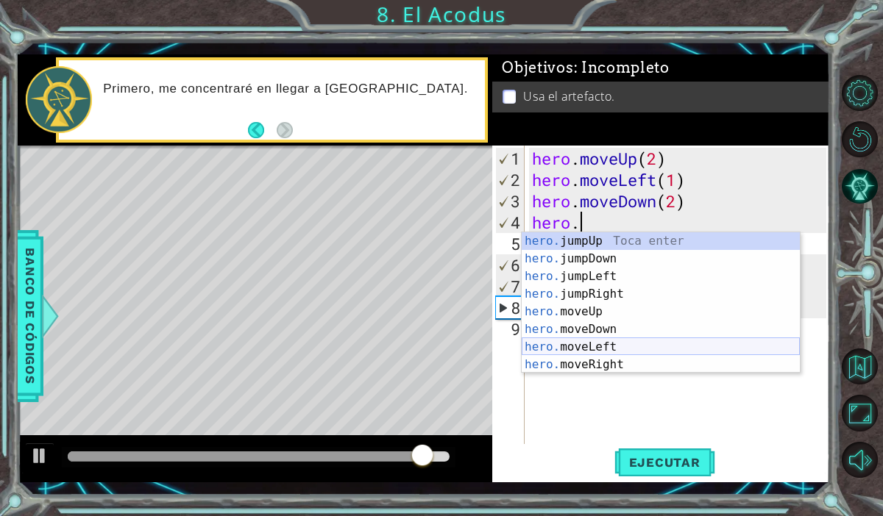
click at [589, 347] on div "hero. jumpUp Toca enter hero. jumpDown Toca enter hero. jumpLeft Toca enter her…" at bounding box center [661, 320] width 278 height 177
type textarea "hero.moveLeft(1)"
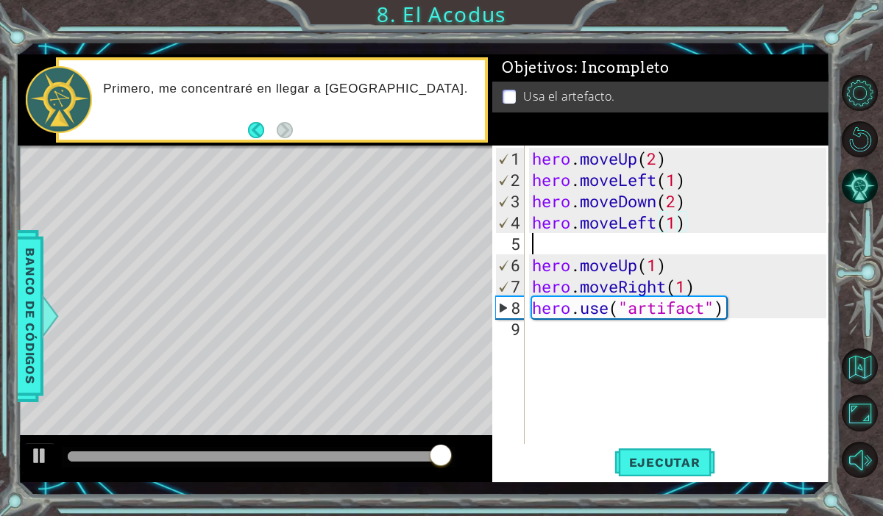
click at [543, 239] on div "hero . moveUp ( 2 ) hero . moveLeft ( 1 ) hero . moveDown ( 2 ) hero . moveLeft…" at bounding box center [681, 318] width 305 height 341
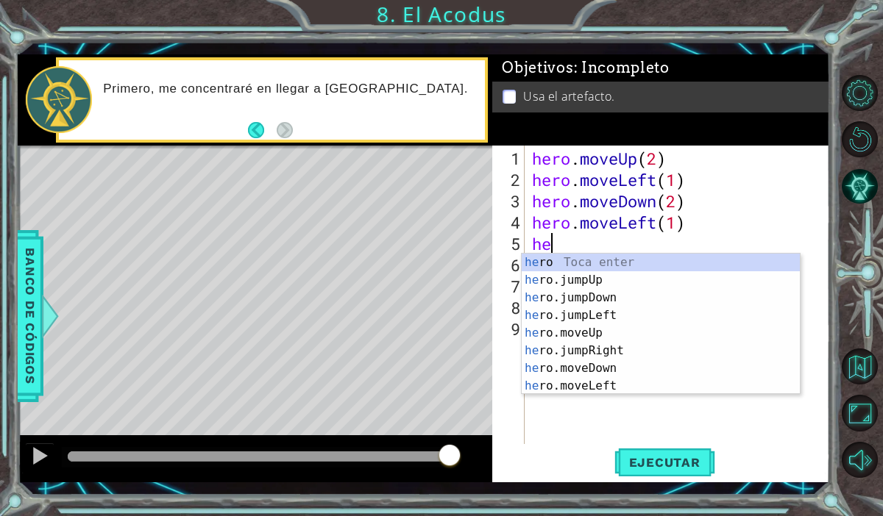
type textarea "hero"
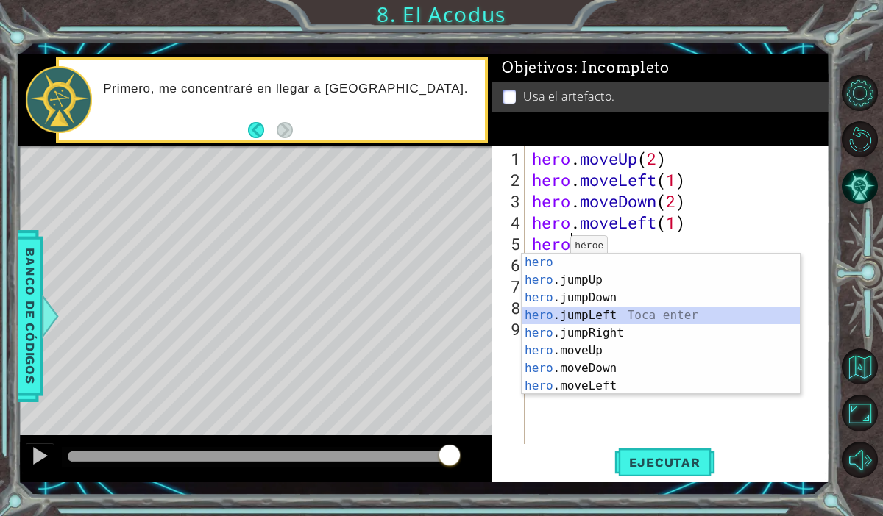
click at [591, 316] on div "hero Toca enter hero .jumpUp Toca enter hero .jumpDown Toca enter hero .jumpLef…" at bounding box center [661, 342] width 278 height 177
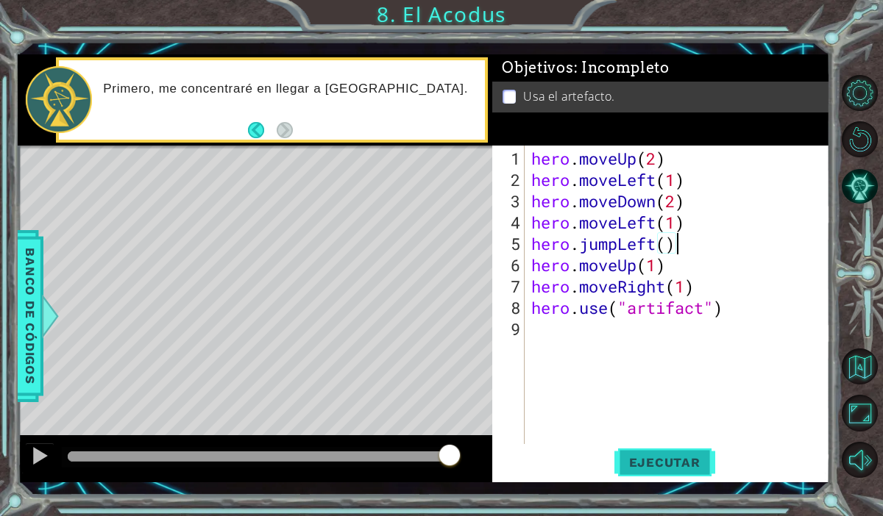
click at [655, 458] on span "Ejecutar" at bounding box center [664, 462] width 101 height 15
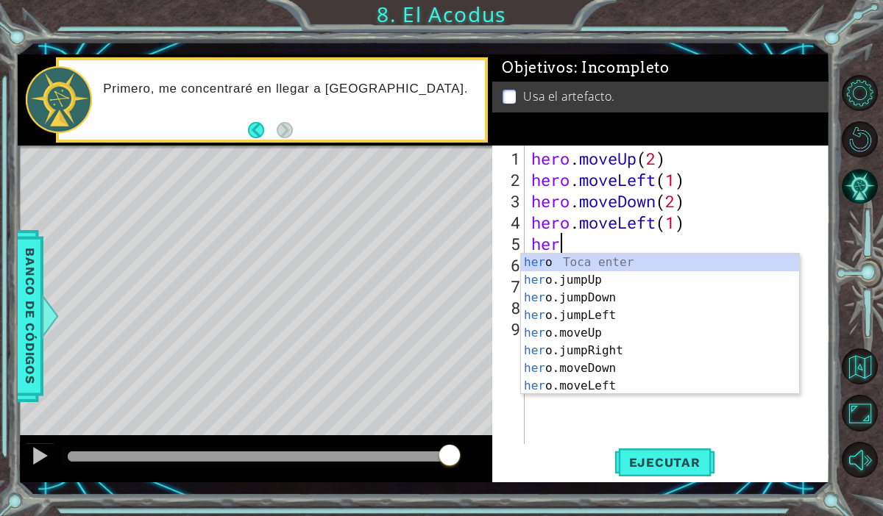
type textarea "h"
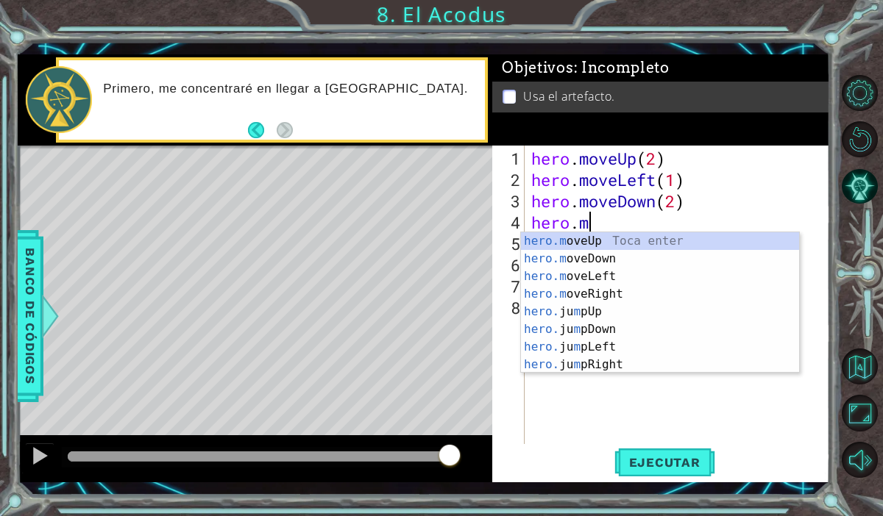
type textarea "hero."
click at [647, 280] on div "hero. jumpUp Toca enter hero. jumpDown Toca enter hero. jumpLeft Toca enter her…" at bounding box center [660, 320] width 278 height 177
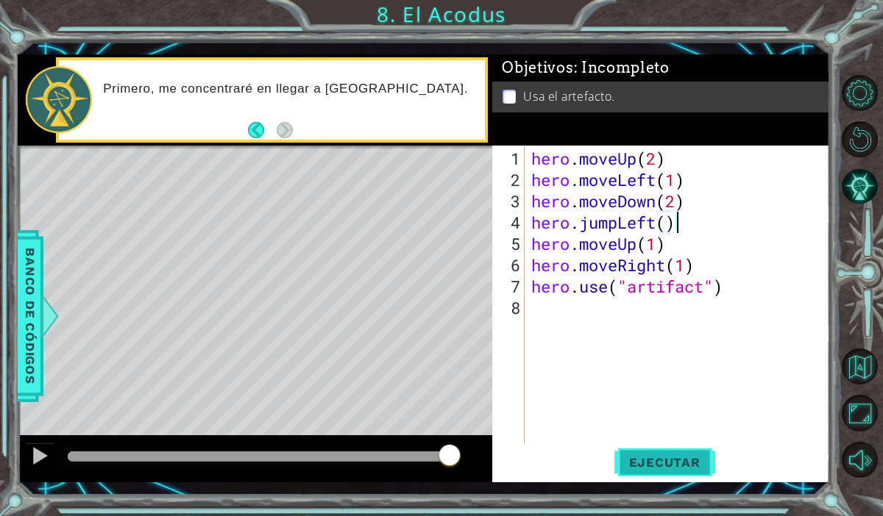
click at [636, 458] on span "Ejecutar" at bounding box center [664, 462] width 101 height 15
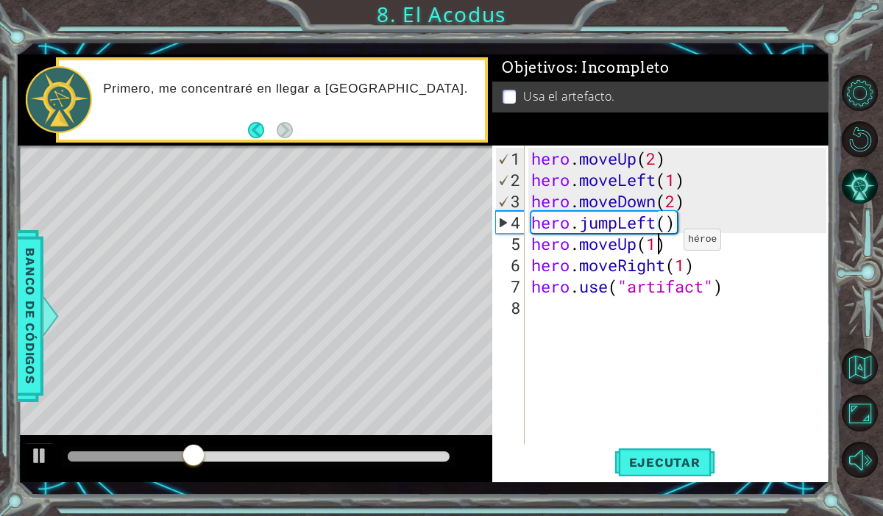
click at [661, 245] on div "hero . moveUp ( 2 ) hero . moveLeft ( 1 ) hero . moveDown ( 2 ) hero . jumpLeft…" at bounding box center [680, 318] width 305 height 341
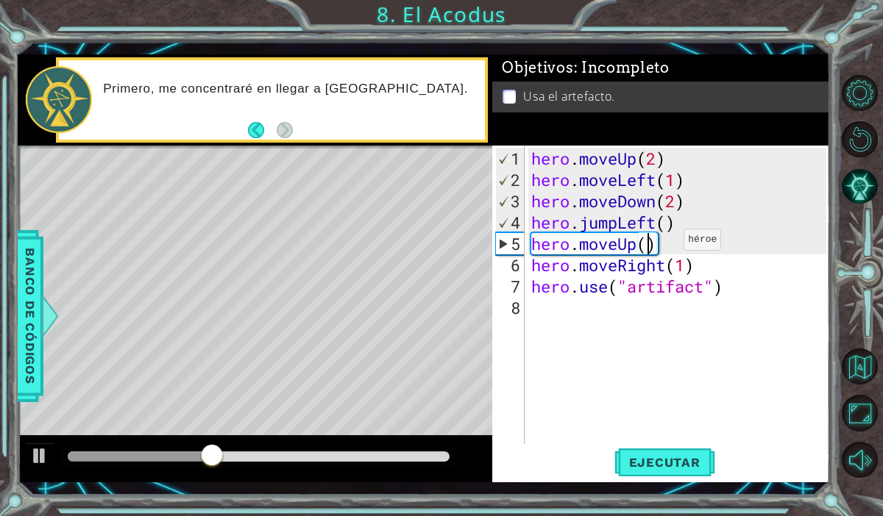
scroll to position [0, 5]
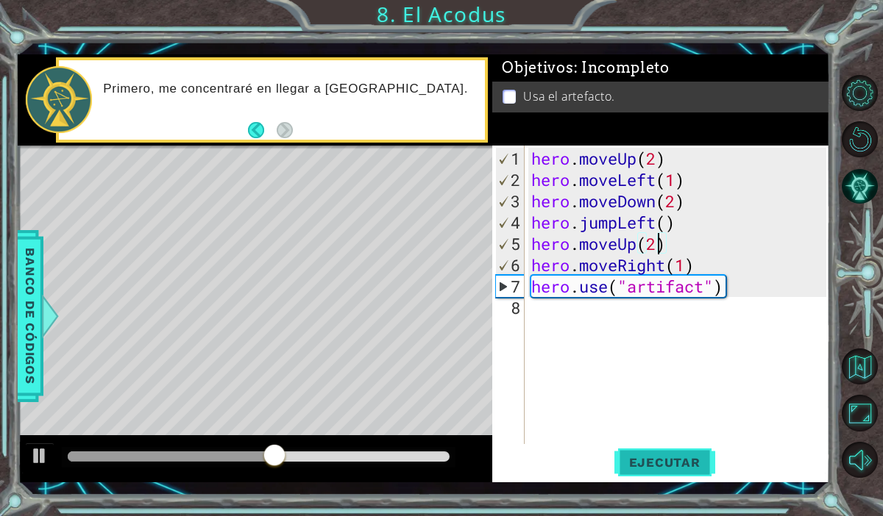
type textarea "hero.moveUp(2)"
click at [653, 473] on button "Ejecutar" at bounding box center [664, 463] width 101 height 34
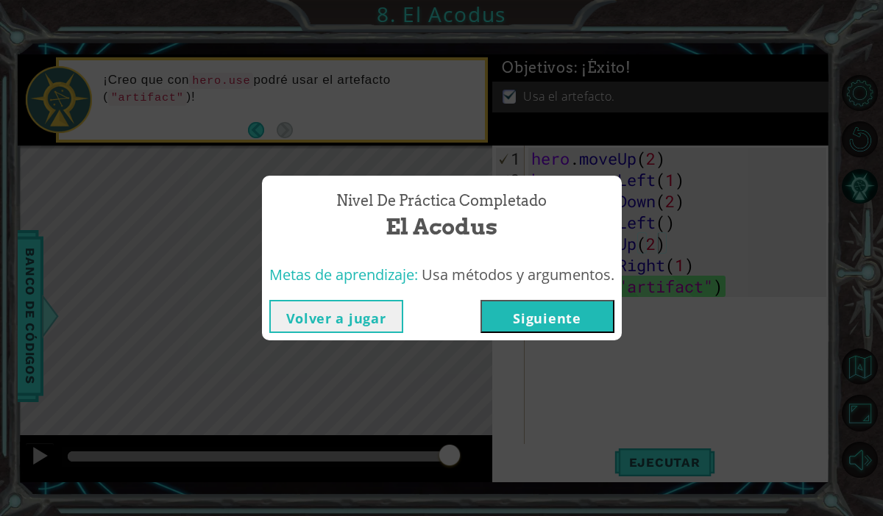
click at [513, 320] on button "Siguiente" at bounding box center [547, 316] width 134 height 33
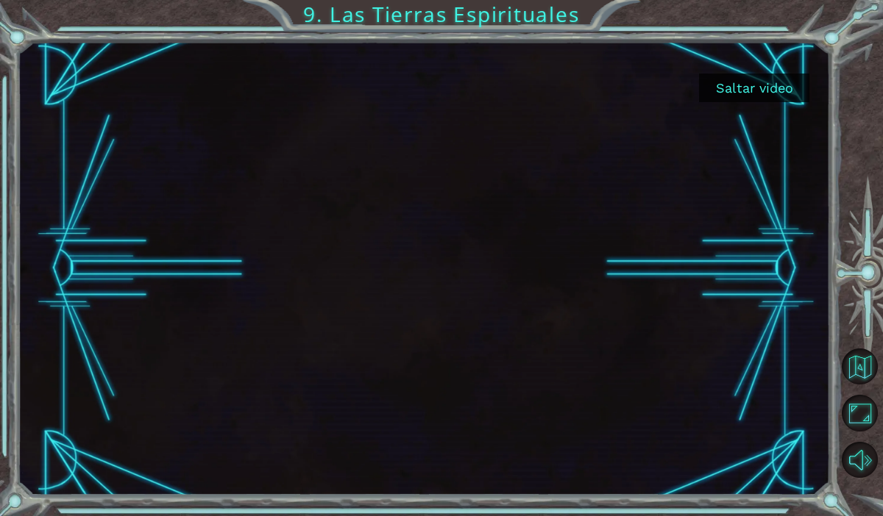
click at [750, 94] on button "Saltar video" at bounding box center [754, 88] width 110 height 29
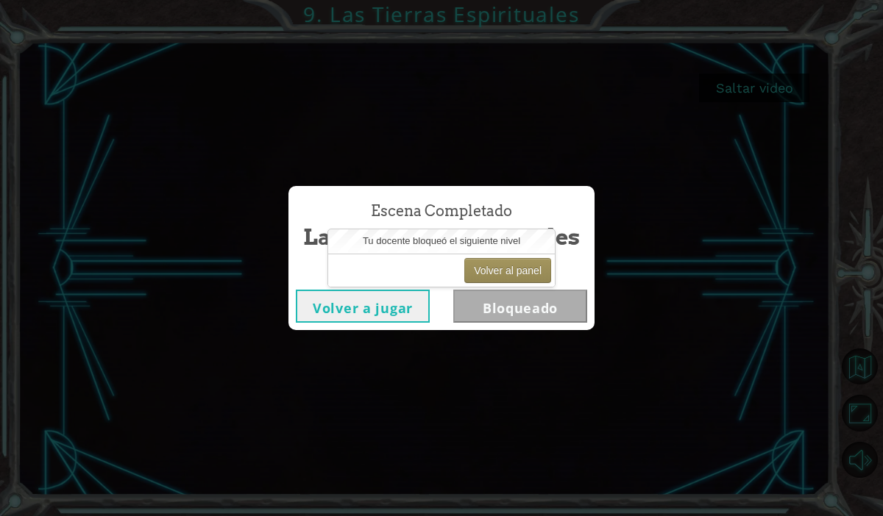
click at [413, 307] on button "Volver a jugar" at bounding box center [363, 306] width 134 height 33
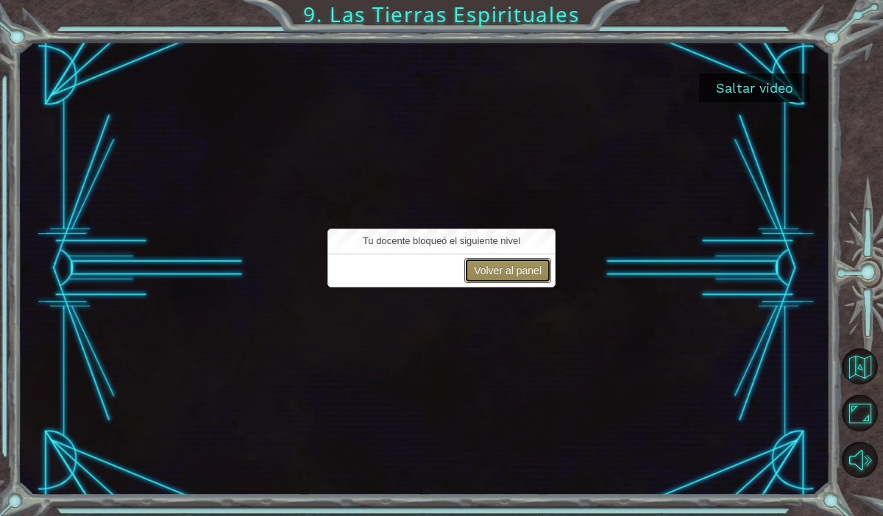
click at [521, 273] on button "Volver al panel" at bounding box center [507, 270] width 87 height 25
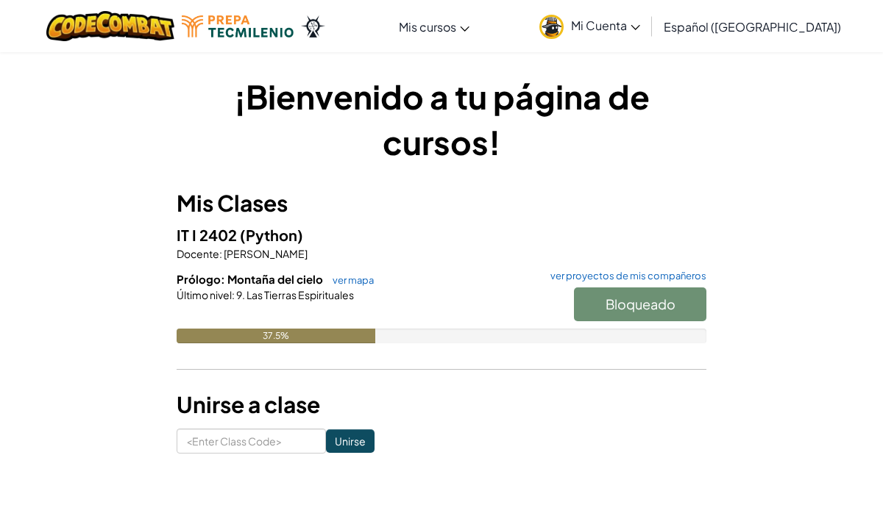
click at [591, 308] on div "Bloqueado" at bounding box center [632, 308] width 147 height 41
click at [344, 285] on link "ver mapa" at bounding box center [349, 280] width 49 height 12
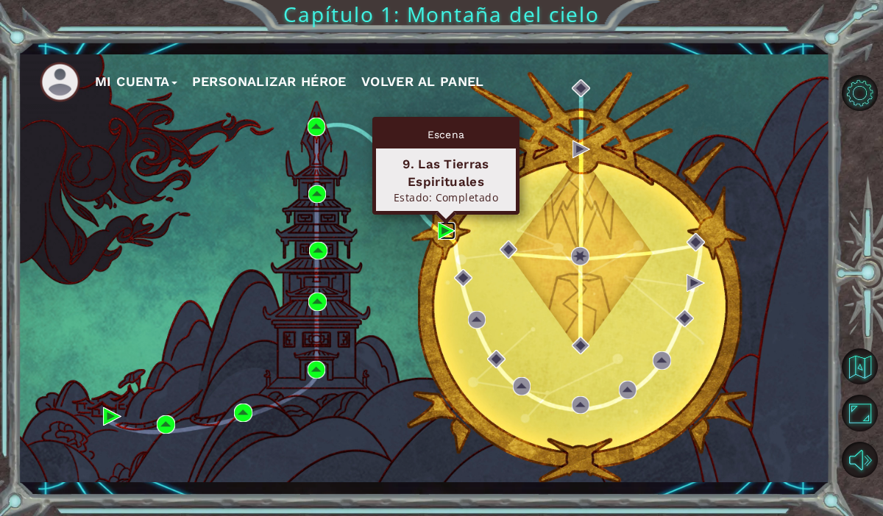
click at [441, 232] on img at bounding box center [447, 231] width 18 height 18
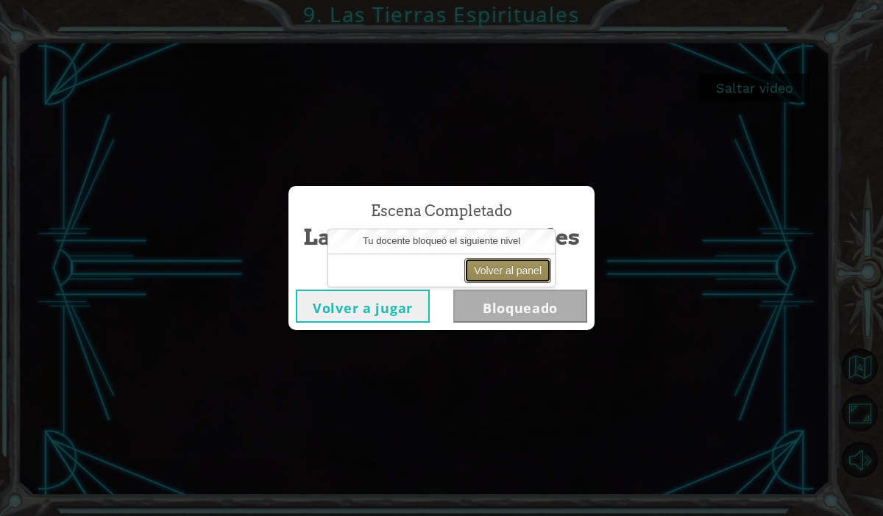
click at [479, 267] on button "Volver al panel" at bounding box center [507, 270] width 87 height 25
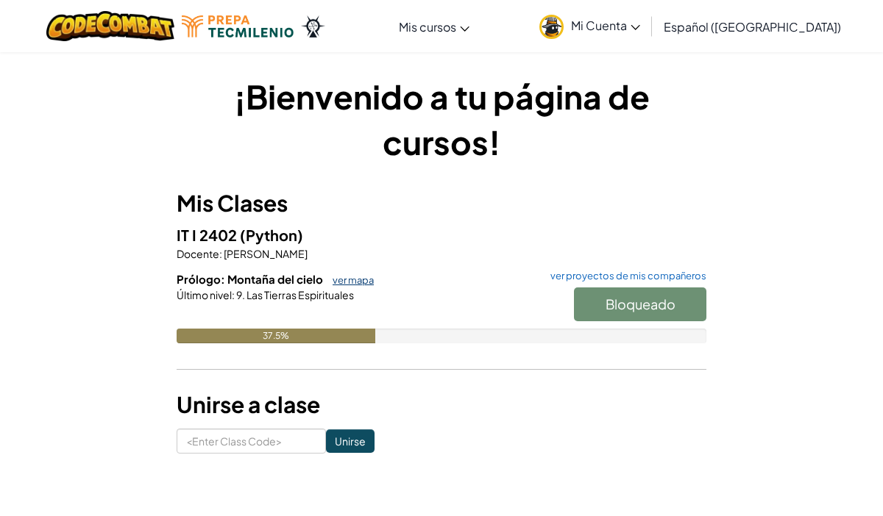
click at [345, 279] on link "ver mapa" at bounding box center [349, 280] width 49 height 12
